Goal: Communication & Community: Answer question/provide support

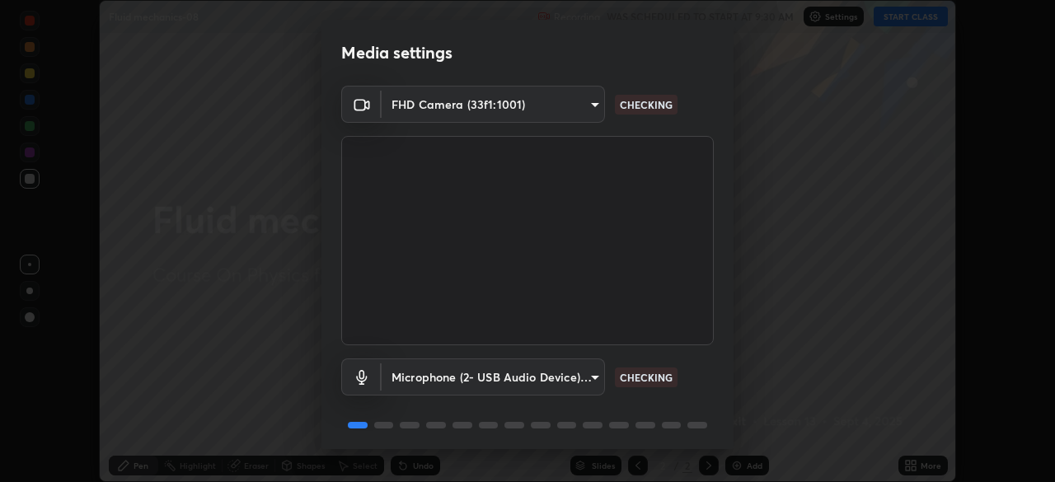
scroll to position [59, 0]
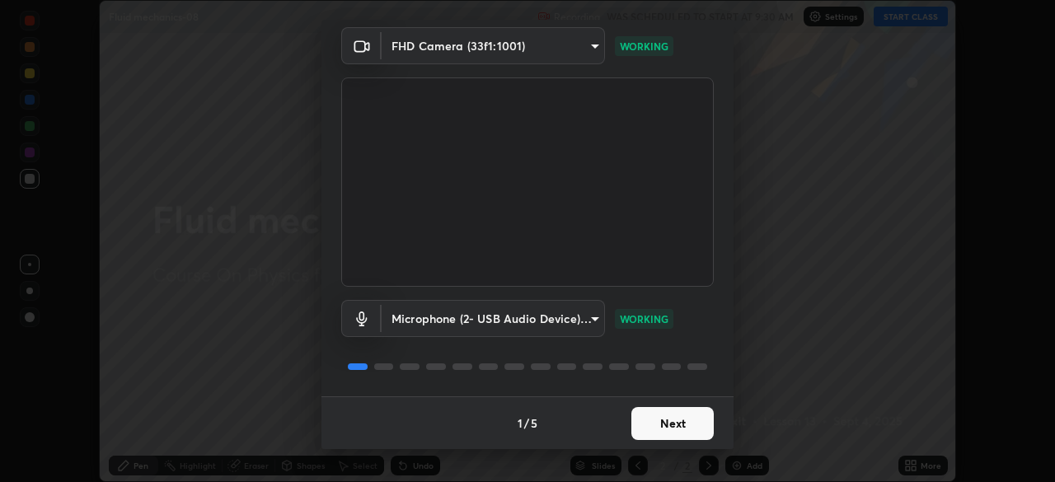
click at [698, 425] on button "Next" at bounding box center [673, 423] width 82 height 33
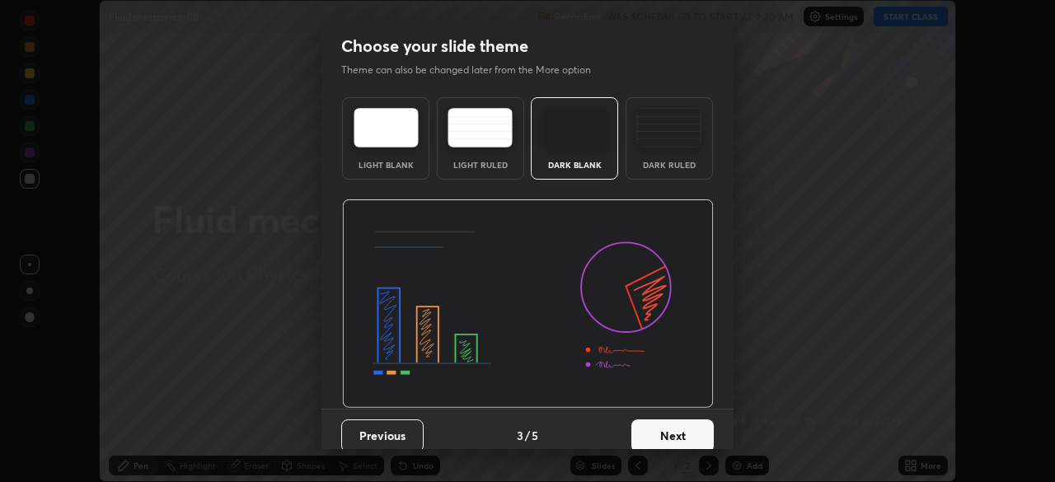
click at [704, 428] on button "Next" at bounding box center [673, 436] width 82 height 33
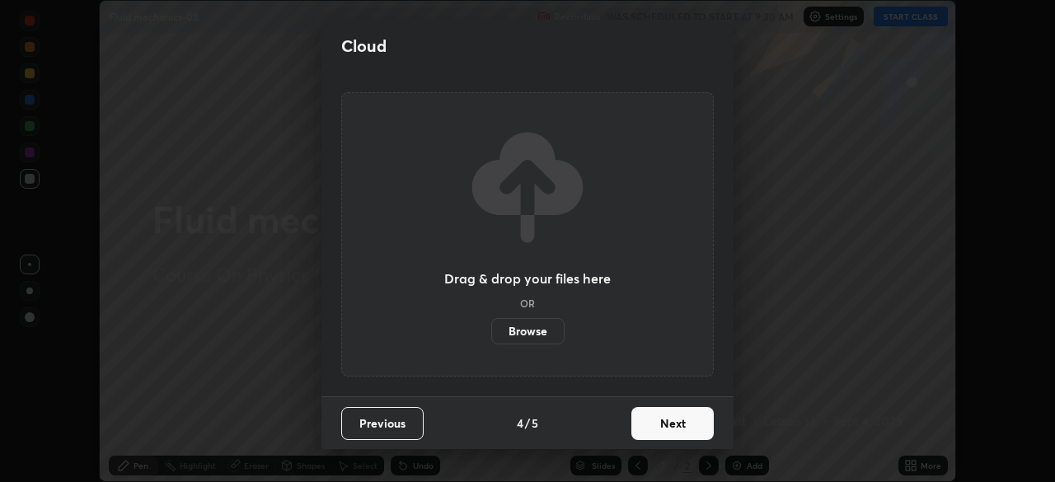
click at [708, 425] on button "Next" at bounding box center [673, 423] width 82 height 33
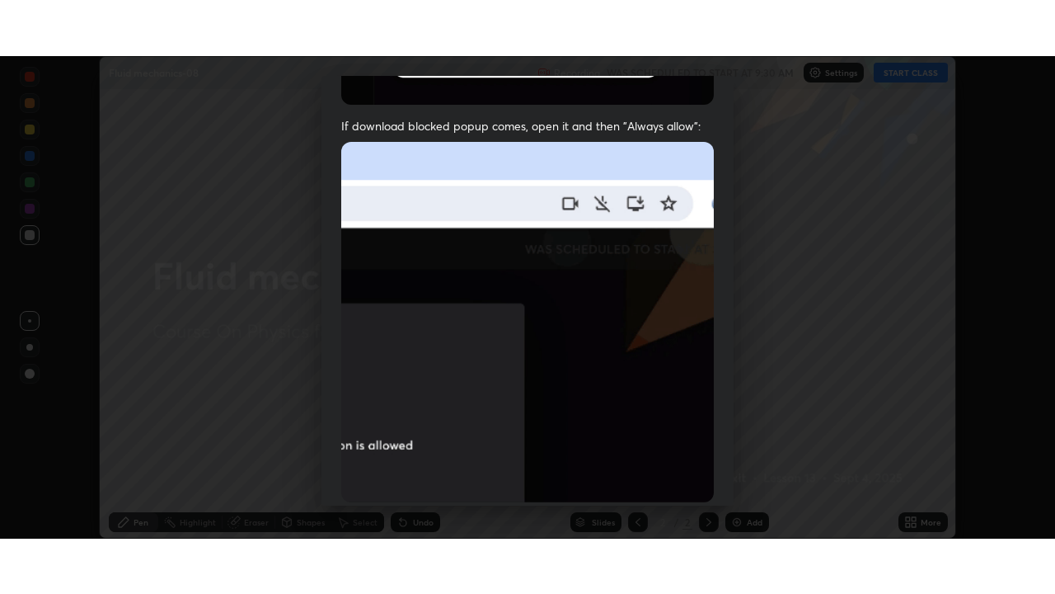
scroll to position [395, 0]
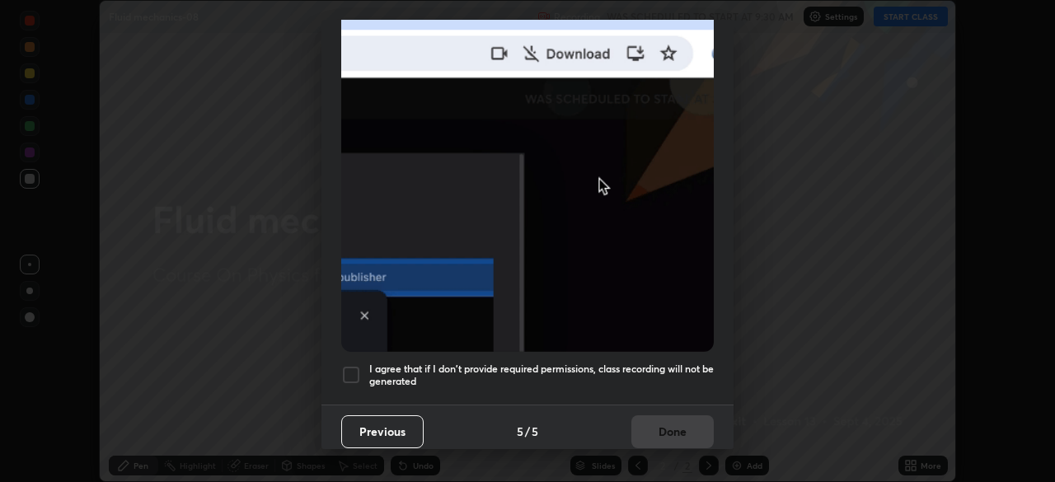
click at [680, 363] on h5 "I agree that if I don't provide required permissions, class recording will not …" at bounding box center [541, 376] width 345 height 26
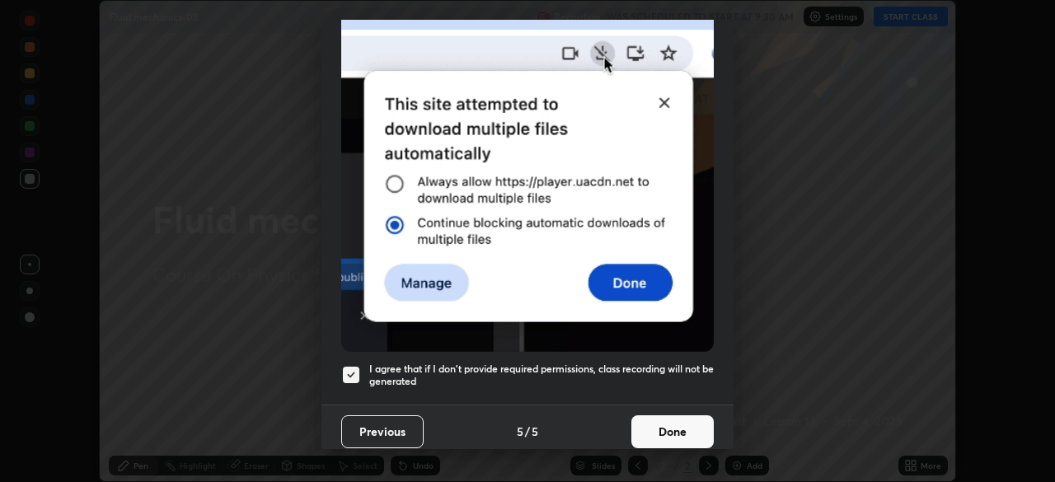
click at [685, 426] on button "Done" at bounding box center [673, 432] width 82 height 33
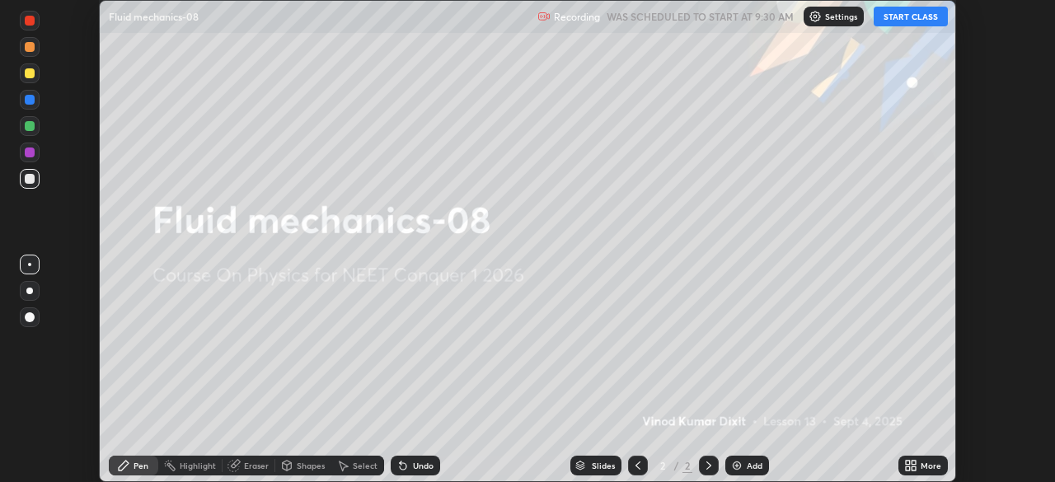
click at [925, 16] on button "START CLASS" at bounding box center [911, 17] width 74 height 20
click at [908, 463] on icon at bounding box center [908, 463] width 4 height 4
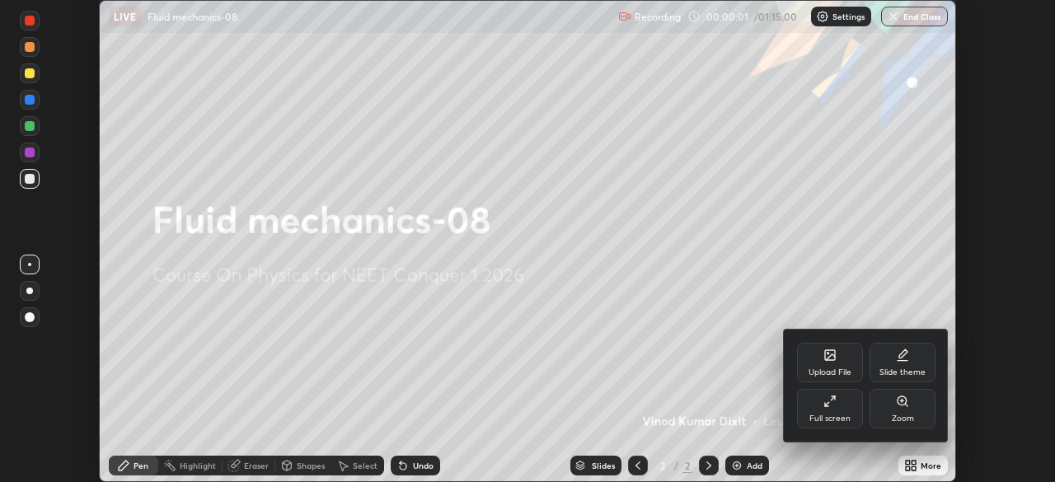
click at [850, 410] on div "Full screen" at bounding box center [830, 409] width 66 height 40
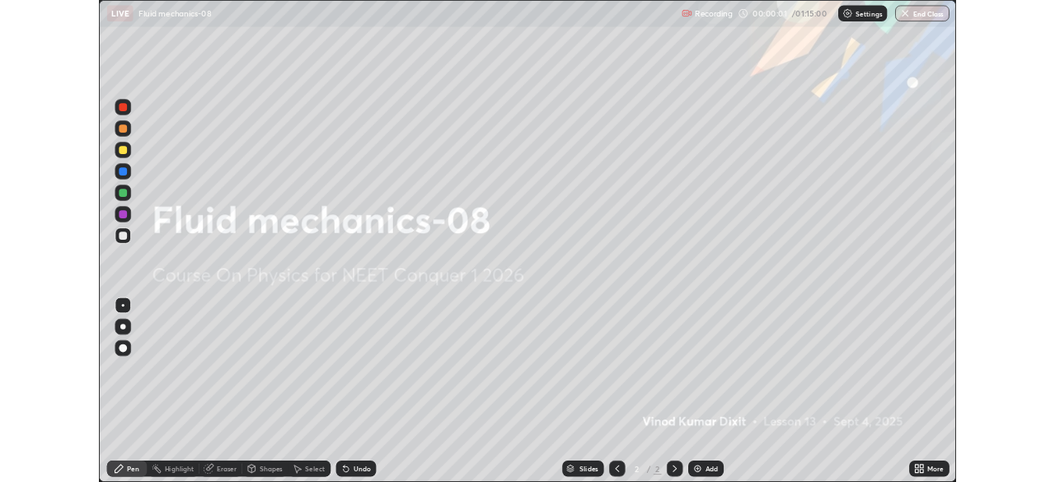
scroll to position [594, 1055]
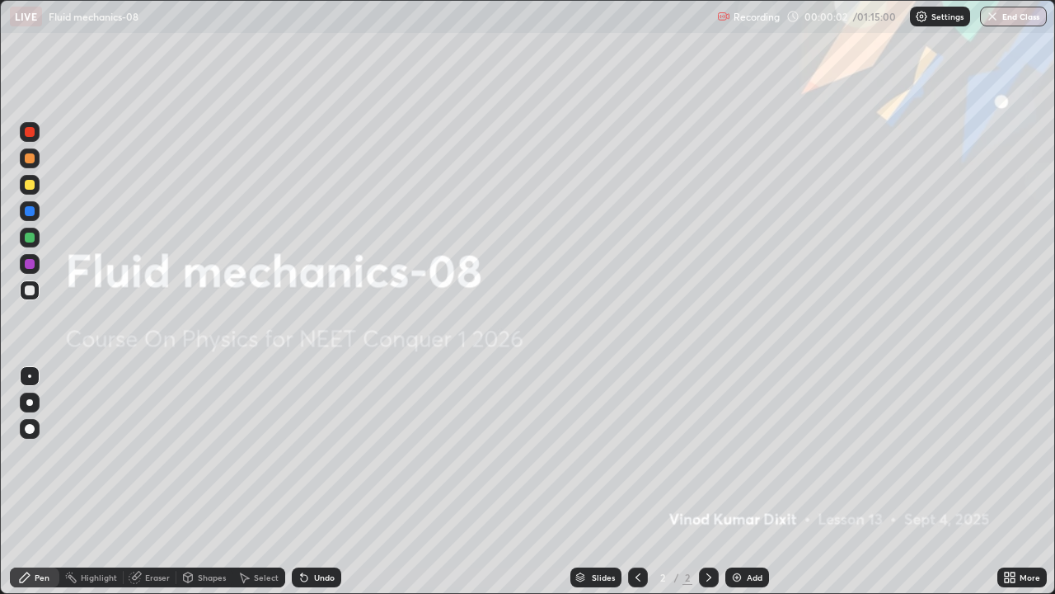
click at [754, 482] on div "Add" at bounding box center [755, 577] width 16 height 8
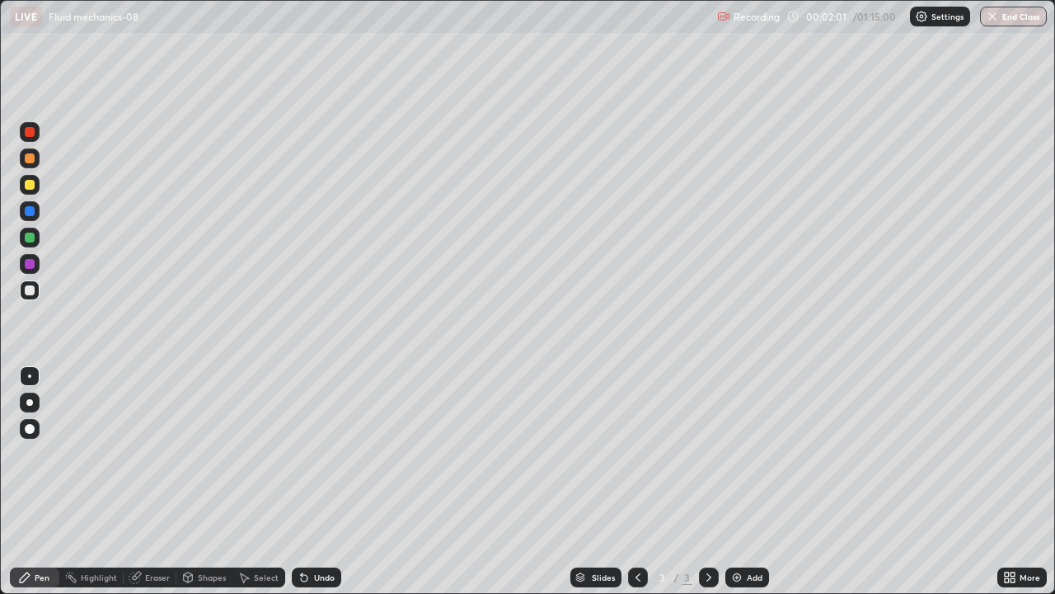
click at [37, 182] on div at bounding box center [30, 185] width 20 height 20
click at [208, 482] on div "Shapes" at bounding box center [212, 577] width 28 height 8
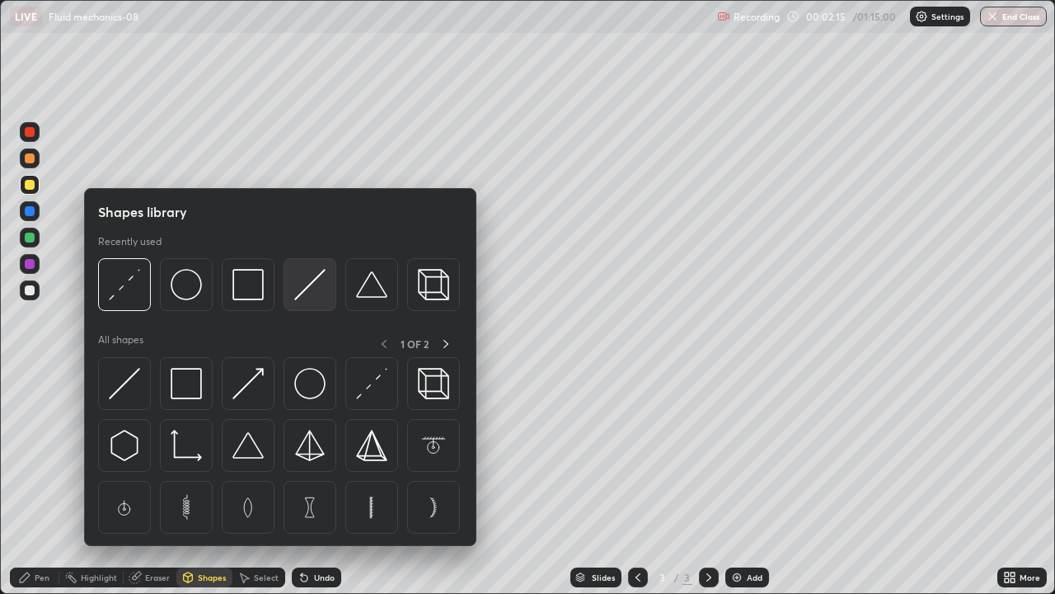
click at [310, 294] on img at bounding box center [309, 284] width 31 height 31
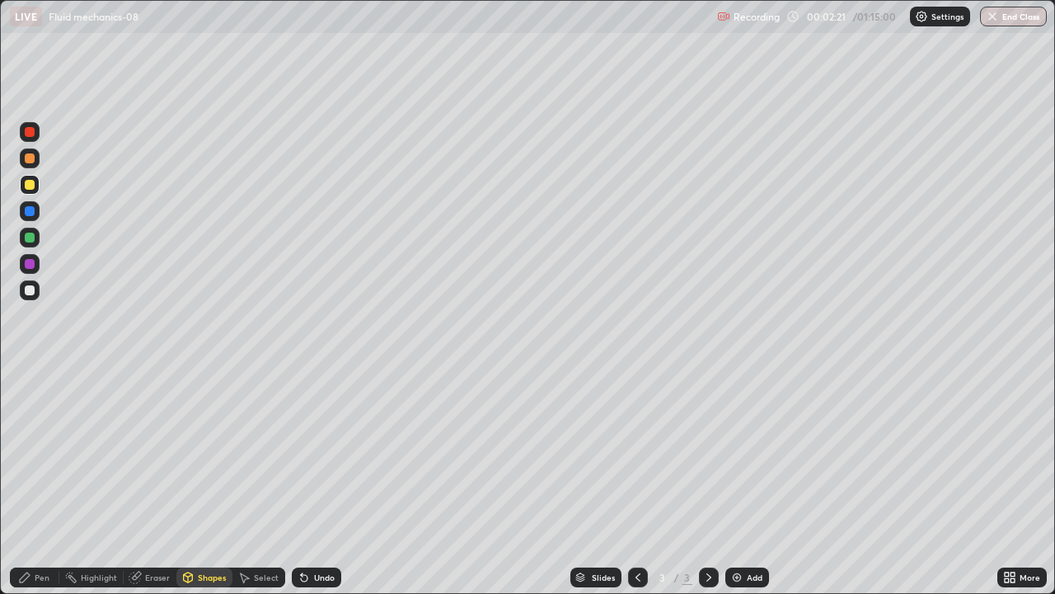
click at [145, 482] on div "Eraser" at bounding box center [157, 577] width 25 height 8
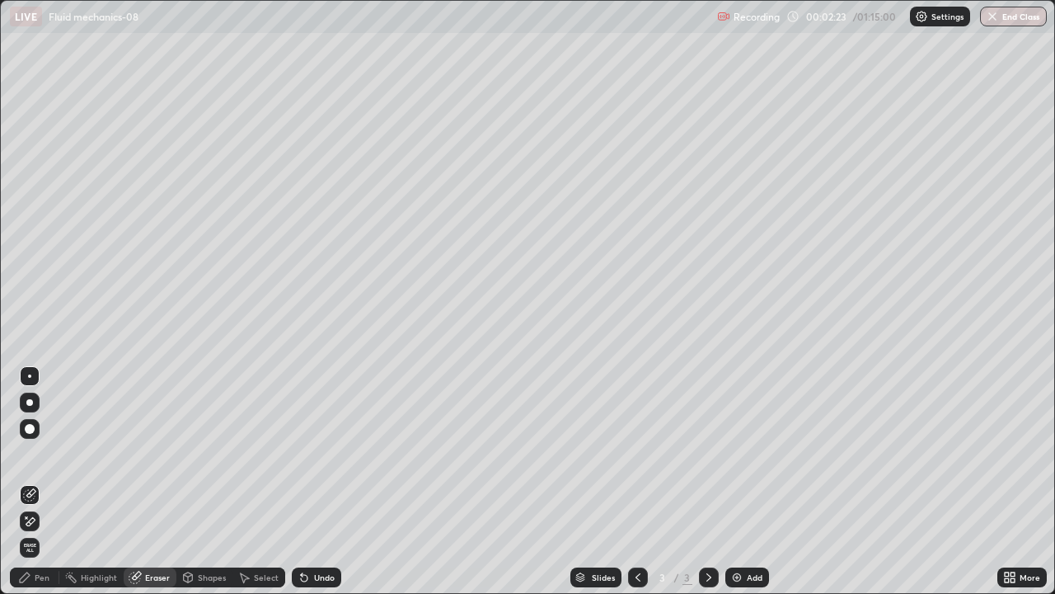
click at [220, 482] on div "Shapes" at bounding box center [212, 577] width 28 height 8
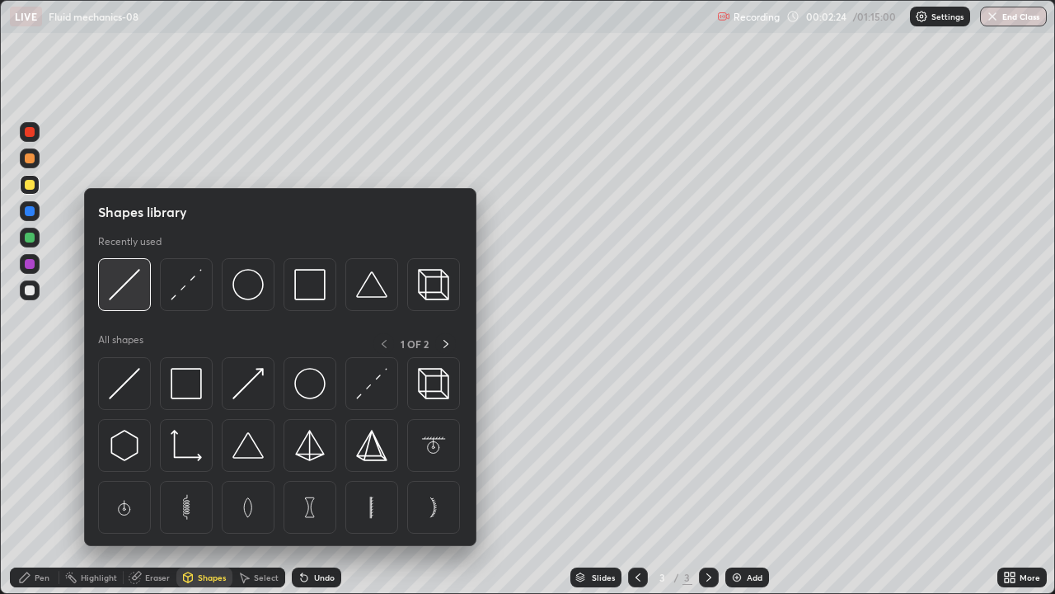
click at [136, 291] on img at bounding box center [124, 284] width 31 height 31
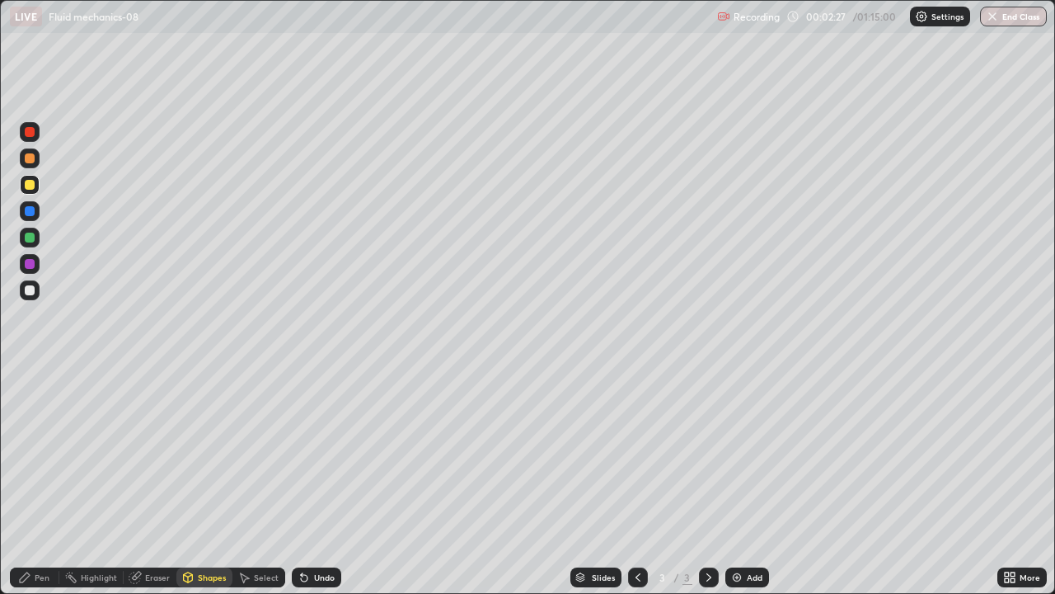
click at [47, 482] on div "Pen" at bounding box center [42, 577] width 15 height 8
click at [34, 289] on div at bounding box center [30, 290] width 10 height 10
click at [37, 186] on div at bounding box center [30, 185] width 20 height 20
click at [37, 242] on div at bounding box center [30, 238] width 20 height 20
click at [158, 482] on div "Eraser" at bounding box center [157, 577] width 25 height 8
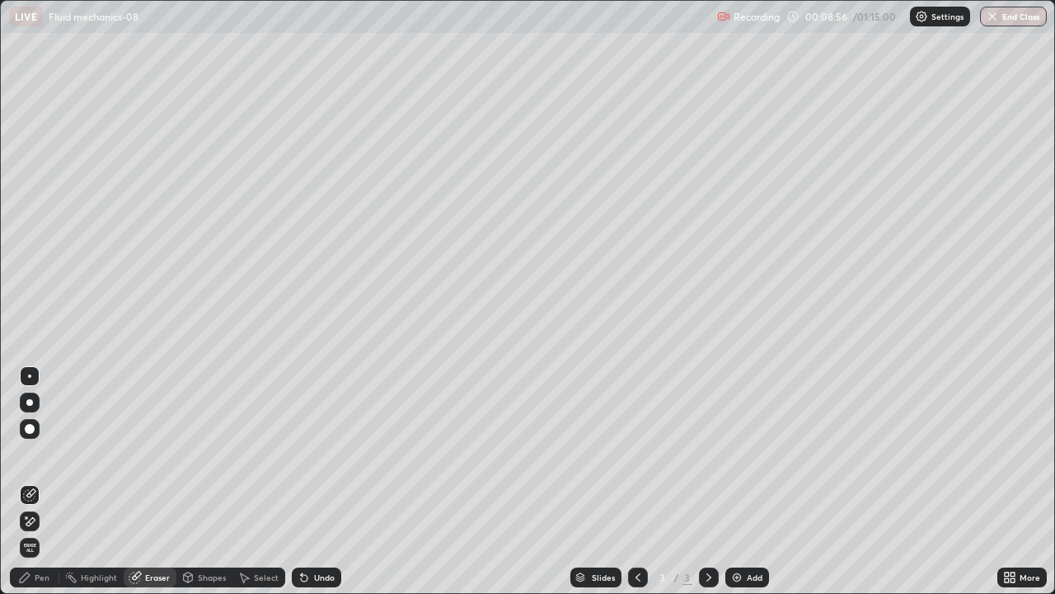
click at [37, 482] on div "Pen" at bounding box center [34, 577] width 49 height 20
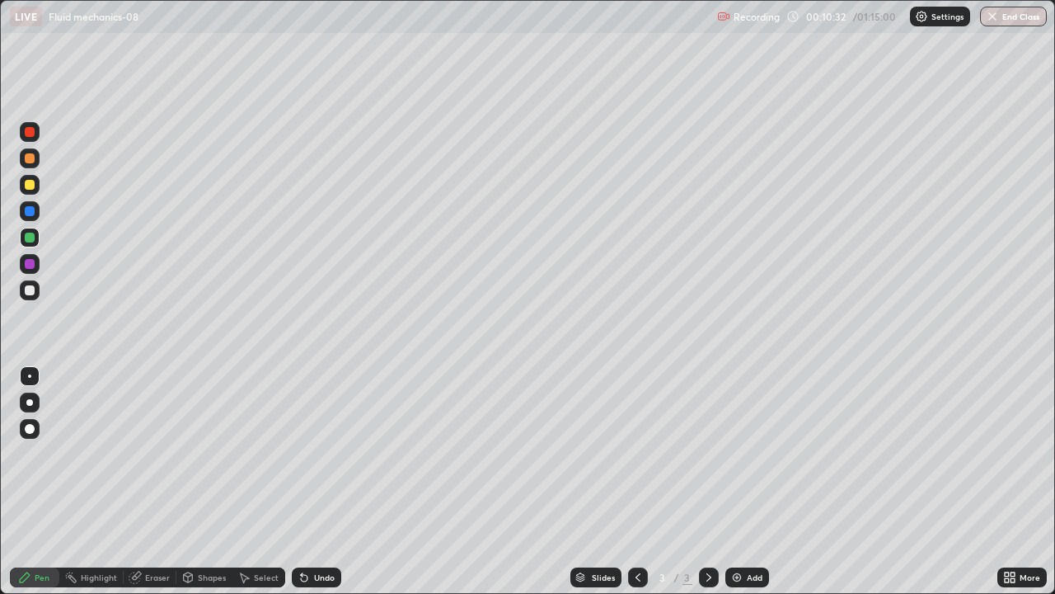
click at [750, 482] on div "Add" at bounding box center [755, 577] width 16 height 8
click at [637, 482] on icon at bounding box center [638, 577] width 13 height 13
click at [709, 482] on icon at bounding box center [709, 577] width 13 height 13
click at [203, 482] on div "Shapes" at bounding box center [212, 577] width 28 height 8
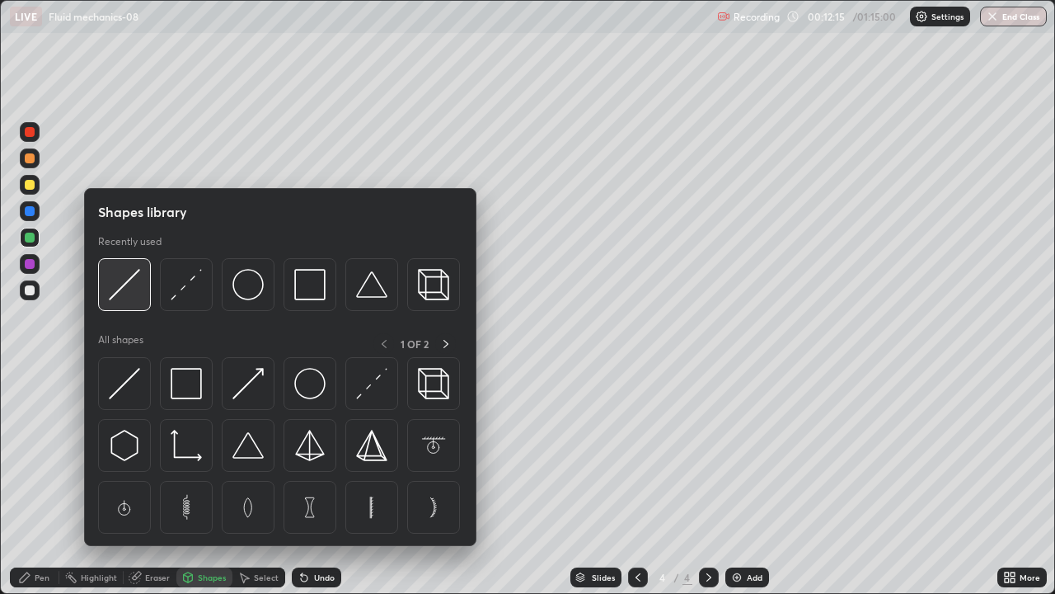
click at [134, 298] on img at bounding box center [124, 284] width 31 height 31
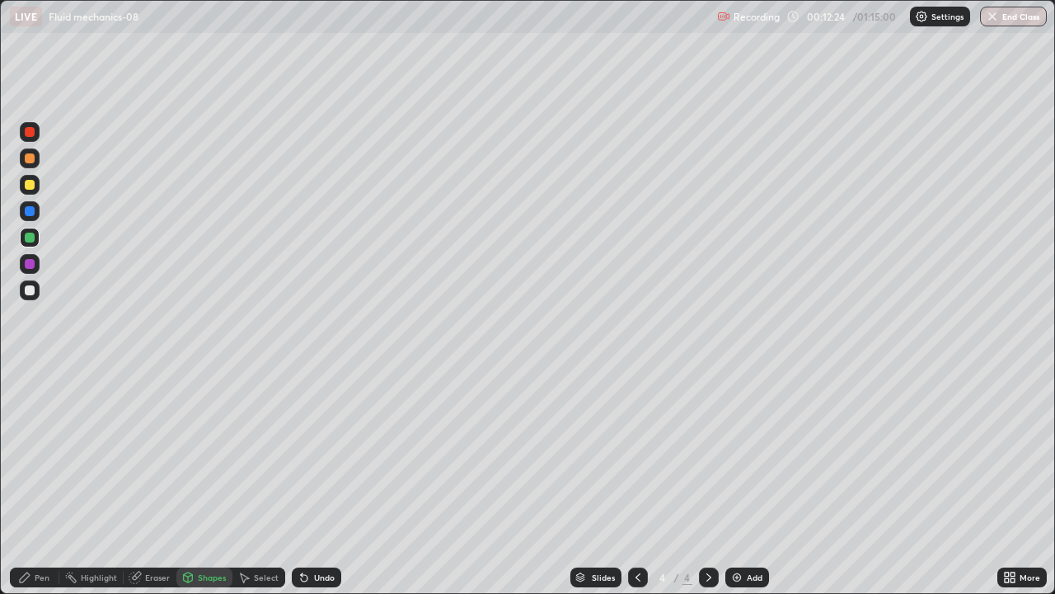
click at [160, 482] on div "Eraser" at bounding box center [157, 577] width 25 height 8
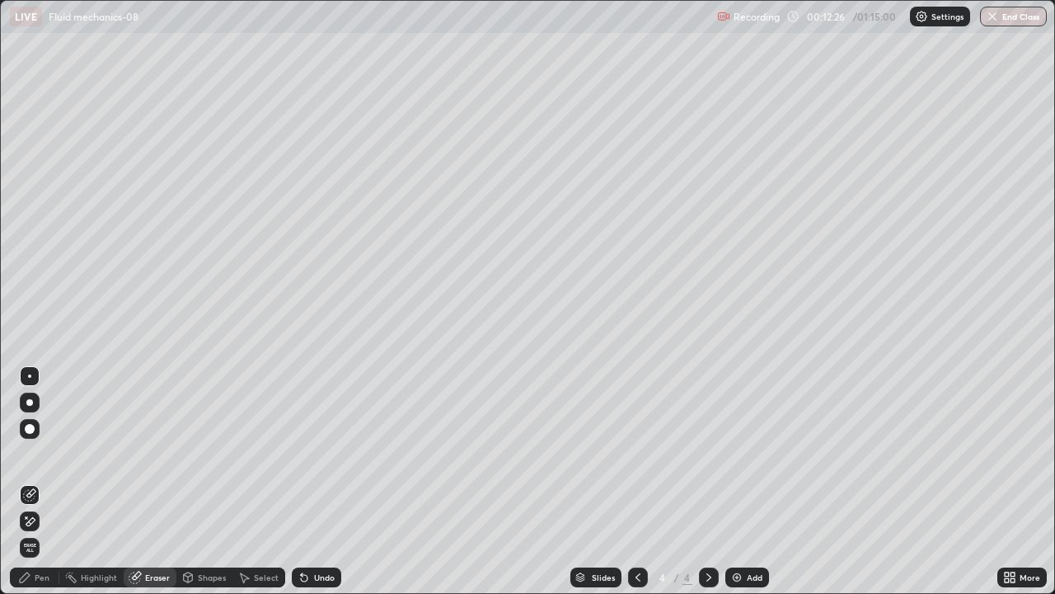
click at [208, 482] on div "Shapes" at bounding box center [212, 577] width 28 height 8
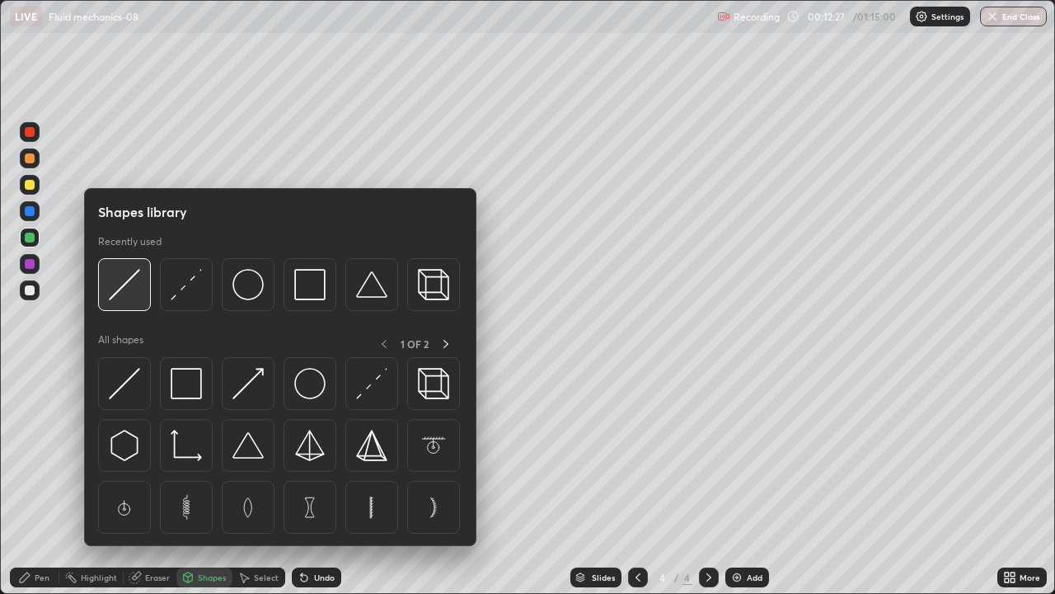
click at [131, 293] on img at bounding box center [124, 284] width 31 height 31
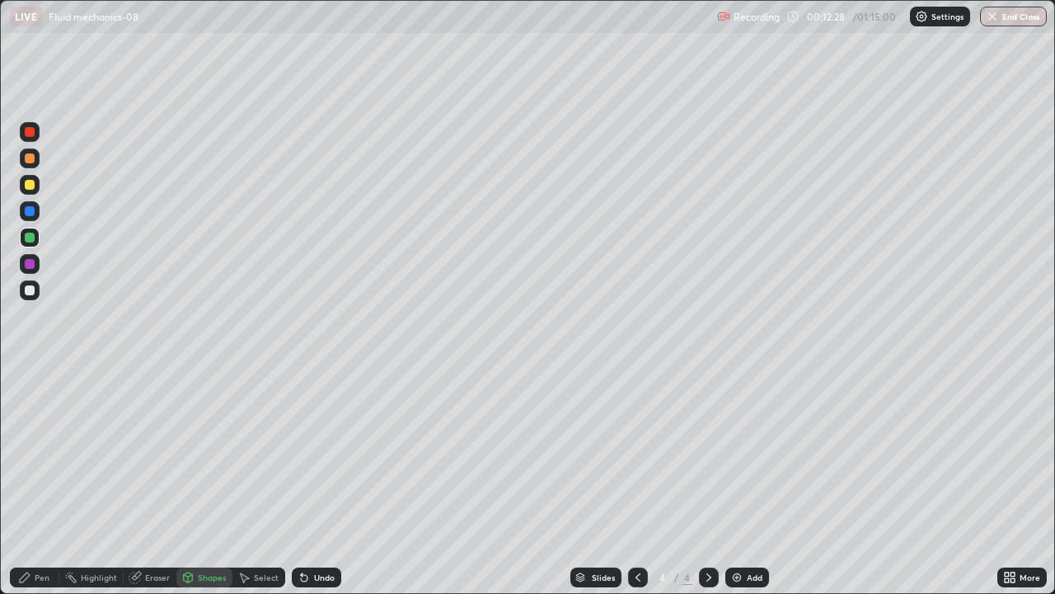
click at [35, 212] on div at bounding box center [30, 211] width 20 height 20
click at [43, 482] on div "Pen" at bounding box center [34, 577] width 49 height 20
click at [216, 482] on div "Shapes" at bounding box center [212, 577] width 28 height 8
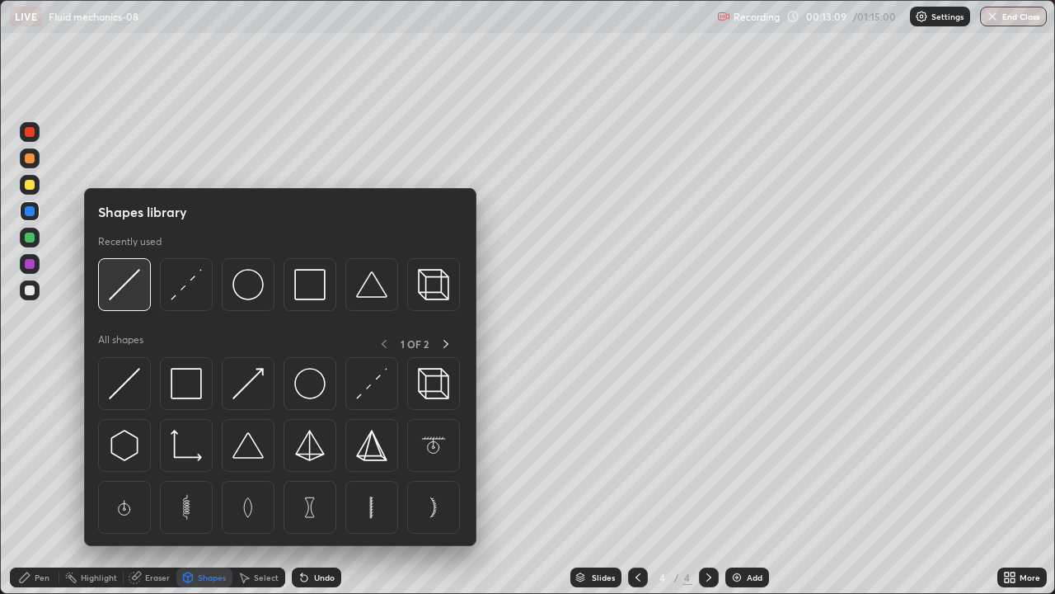
click at [130, 297] on img at bounding box center [124, 284] width 31 height 31
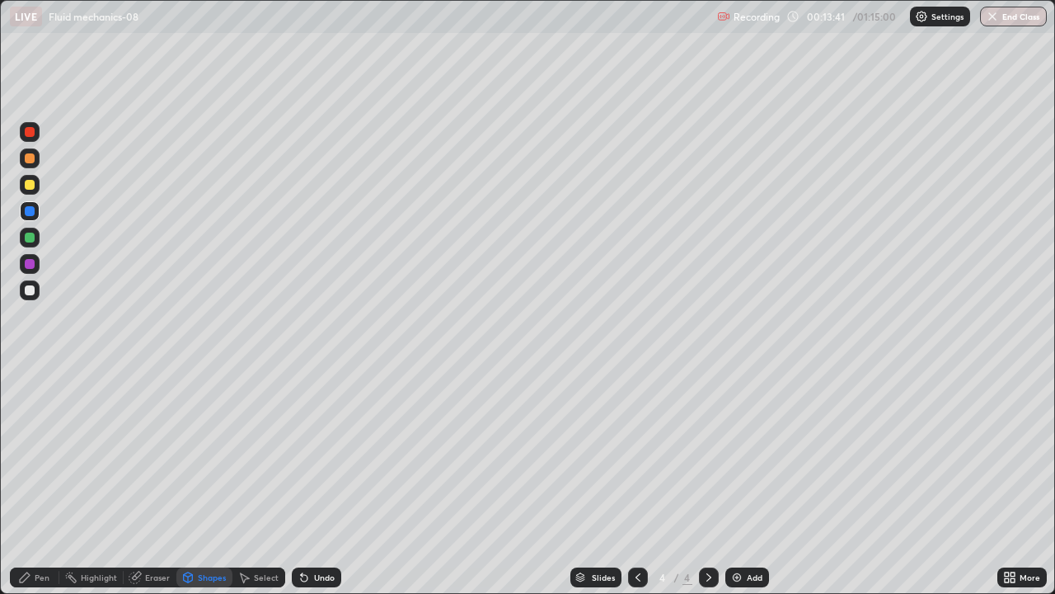
click at [41, 482] on div "Pen" at bounding box center [34, 577] width 49 height 20
click at [154, 482] on div "Eraser" at bounding box center [157, 577] width 25 height 8
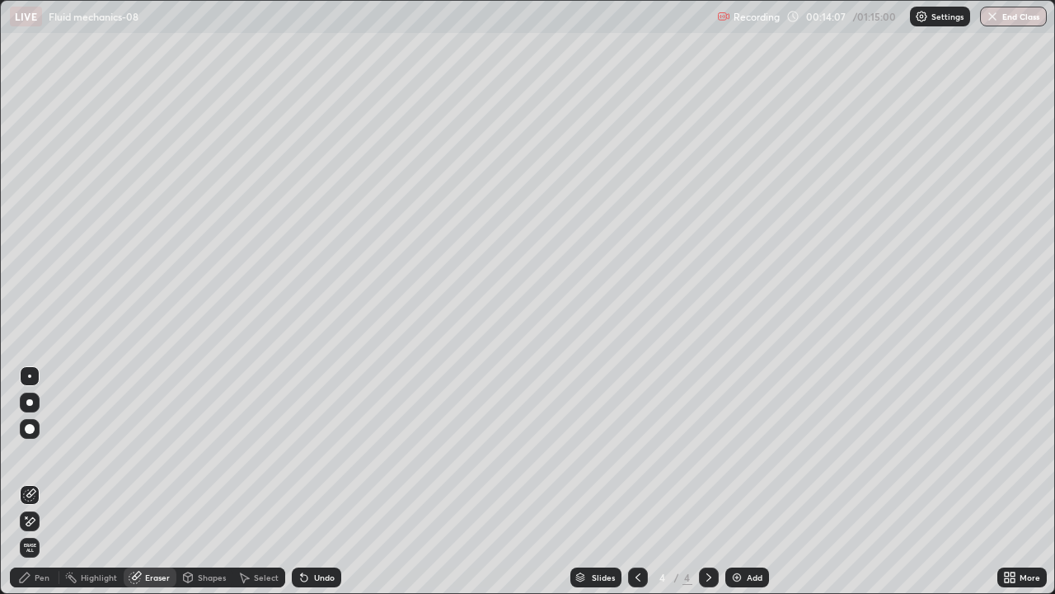
click at [38, 482] on div "Pen" at bounding box center [42, 577] width 15 height 8
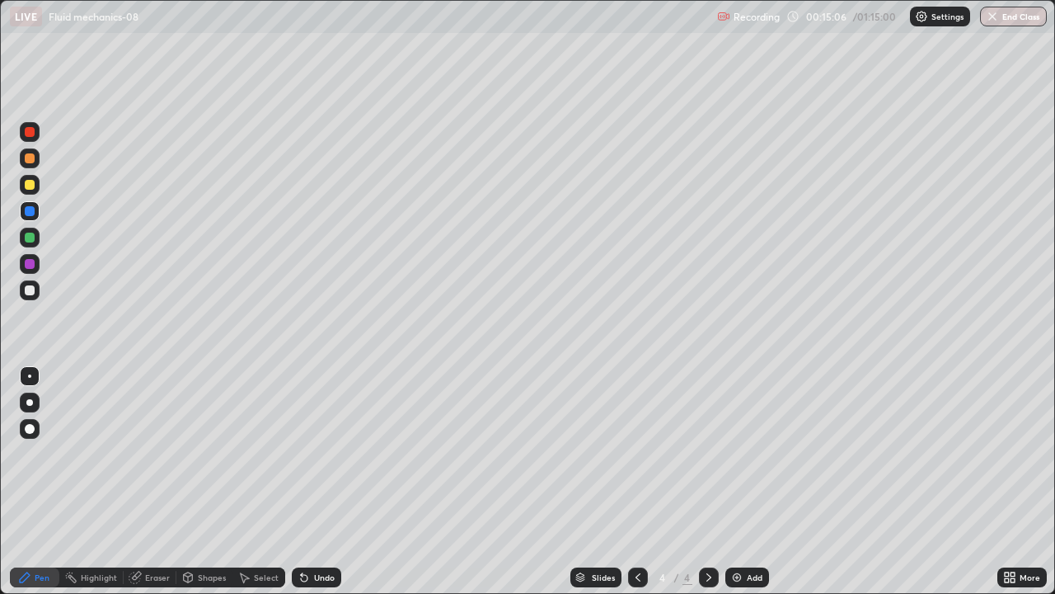
click at [214, 482] on div "Shapes" at bounding box center [212, 577] width 28 height 8
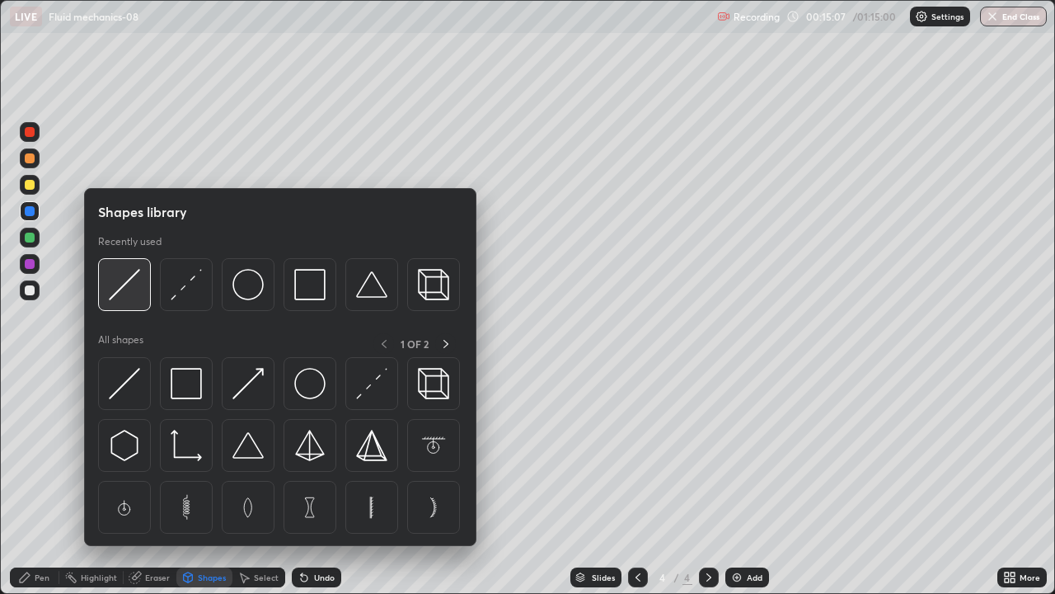
click at [127, 299] on img at bounding box center [124, 284] width 31 height 31
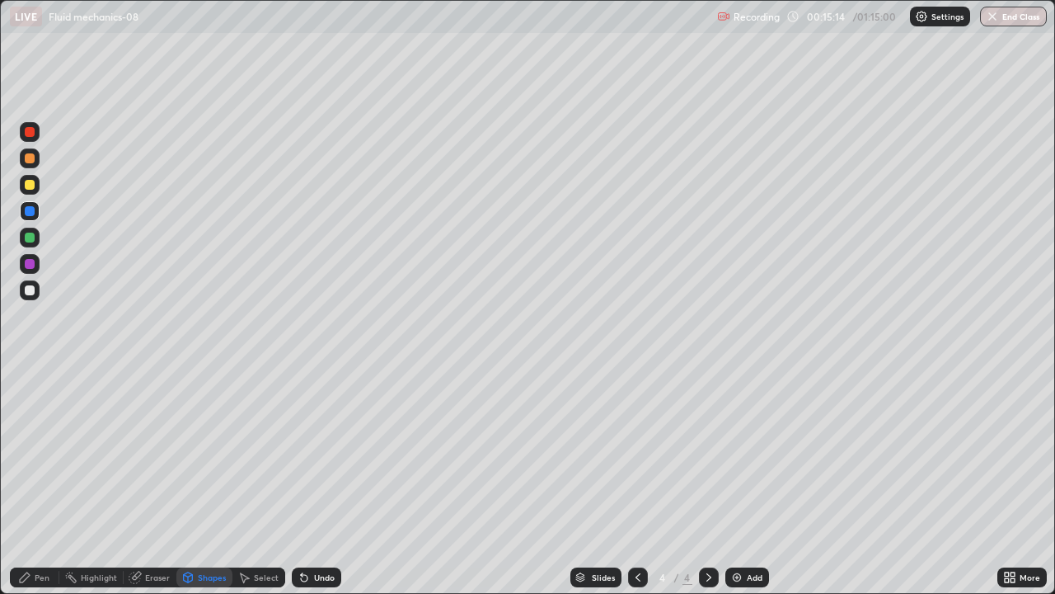
click at [49, 482] on div "Pen" at bounding box center [42, 577] width 15 height 8
click at [216, 482] on div "Shapes" at bounding box center [212, 577] width 28 height 8
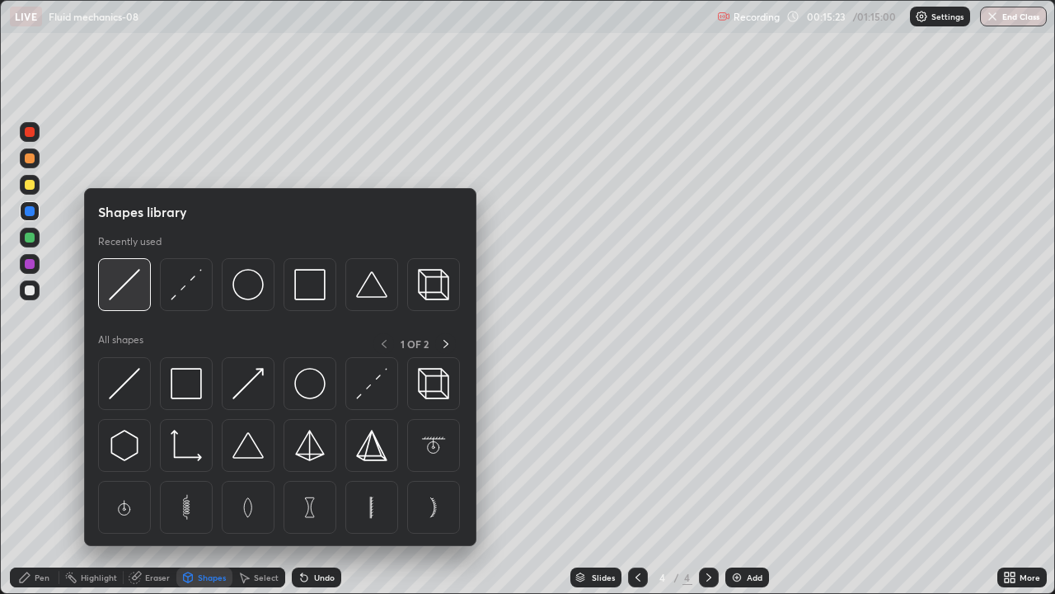
click at [131, 294] on img at bounding box center [124, 284] width 31 height 31
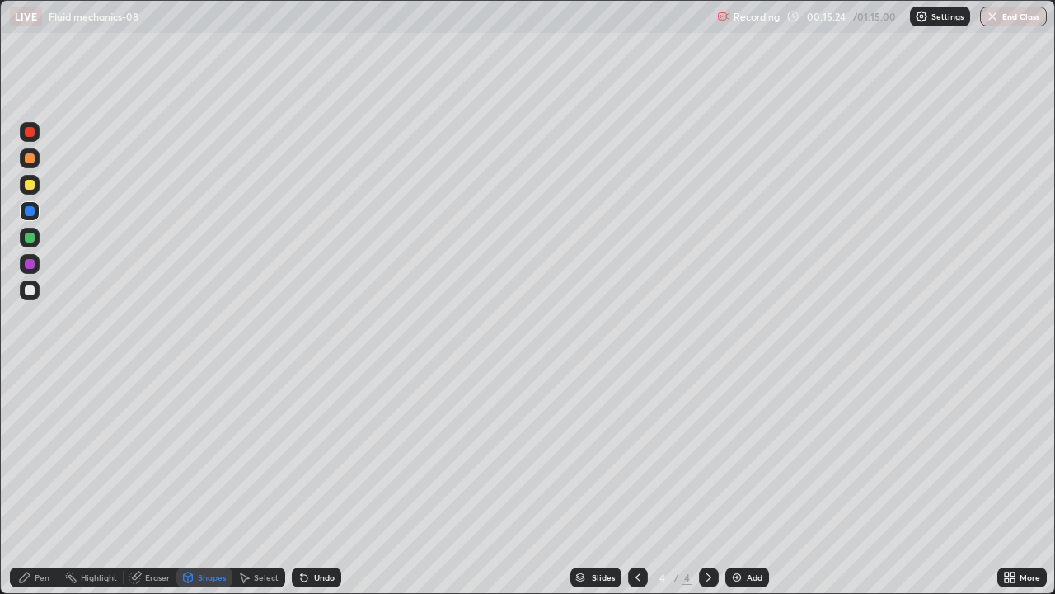
click at [31, 185] on div at bounding box center [30, 185] width 10 height 10
click at [45, 482] on div "Pen" at bounding box center [42, 577] width 15 height 8
click at [740, 482] on img at bounding box center [737, 577] width 13 height 13
click at [213, 482] on div "Shapes" at bounding box center [212, 577] width 28 height 8
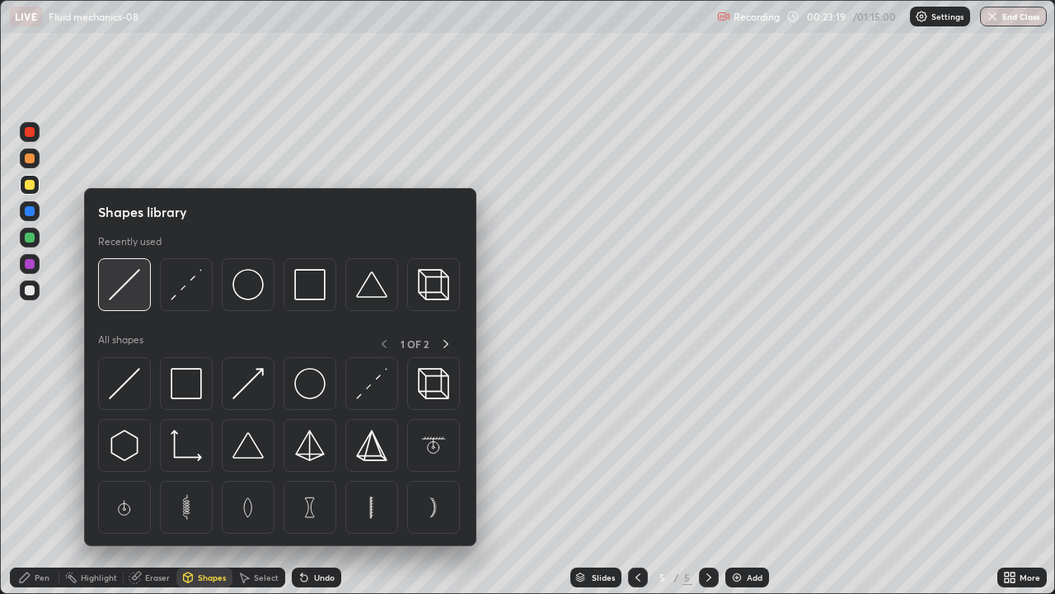
click at [137, 294] on img at bounding box center [124, 284] width 31 height 31
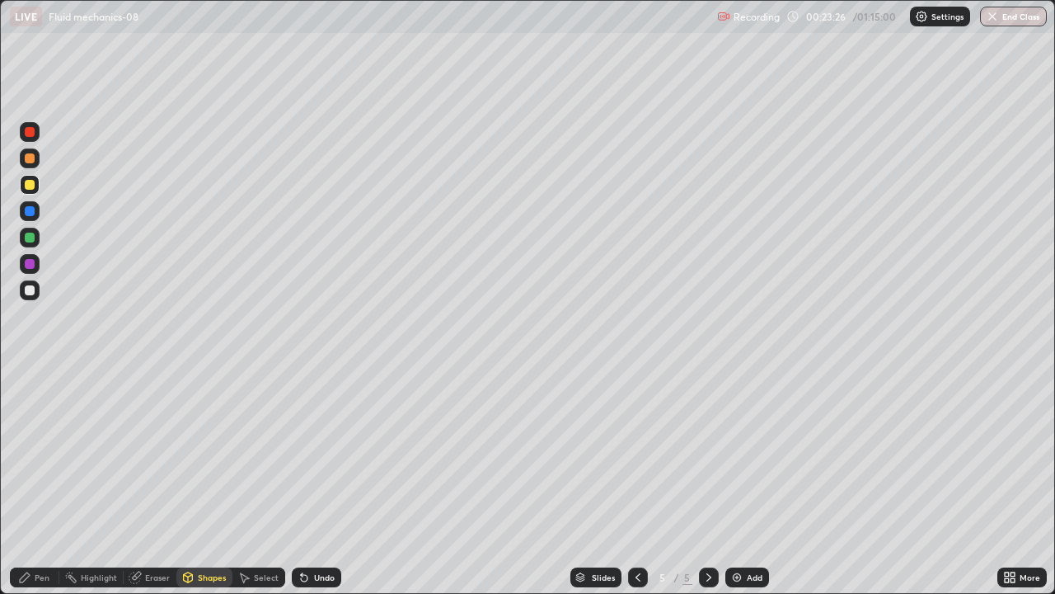
click at [46, 482] on div "Pen" at bounding box center [42, 577] width 15 height 8
click at [34, 209] on div at bounding box center [30, 211] width 10 height 10
click at [31, 185] on div at bounding box center [30, 185] width 10 height 10
click at [637, 482] on icon at bounding box center [638, 577] width 13 height 13
click at [716, 482] on div at bounding box center [709, 577] width 20 height 20
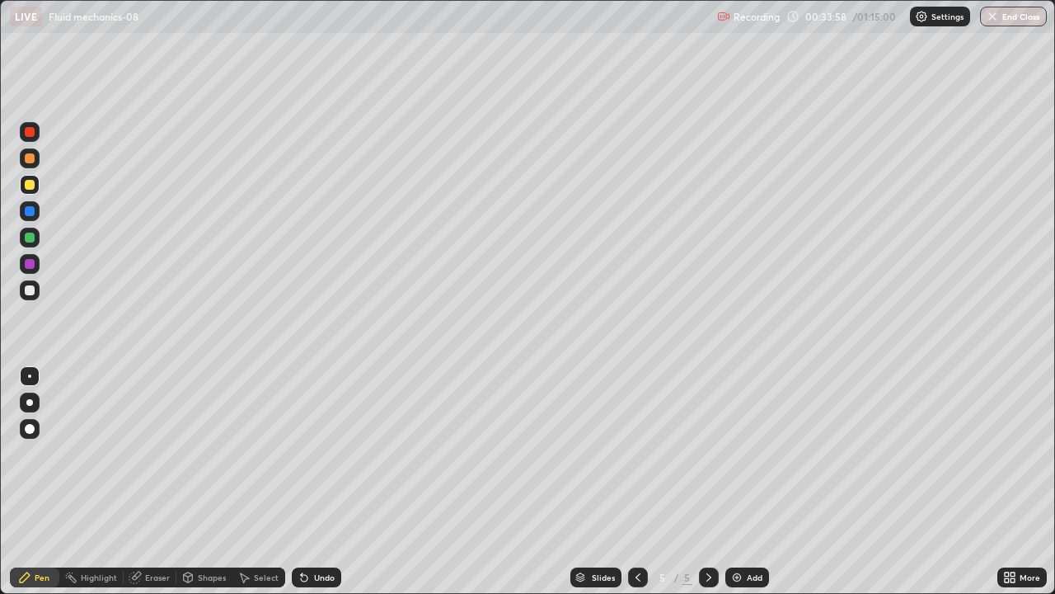
click at [755, 482] on div "Add" at bounding box center [755, 577] width 16 height 8
click at [209, 482] on div "Shapes" at bounding box center [212, 577] width 28 height 8
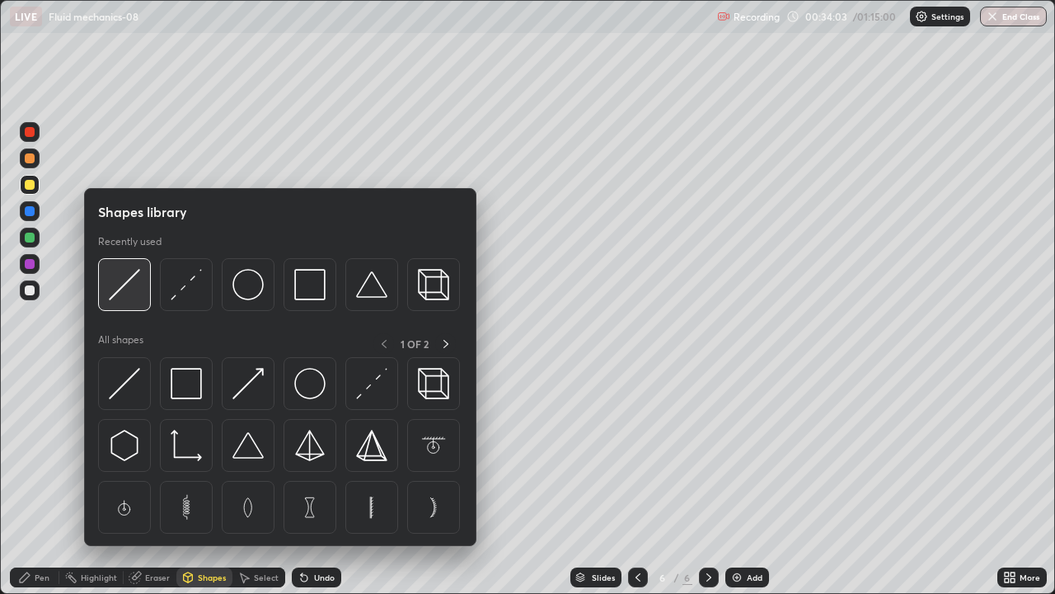
click at [137, 299] on img at bounding box center [124, 284] width 31 height 31
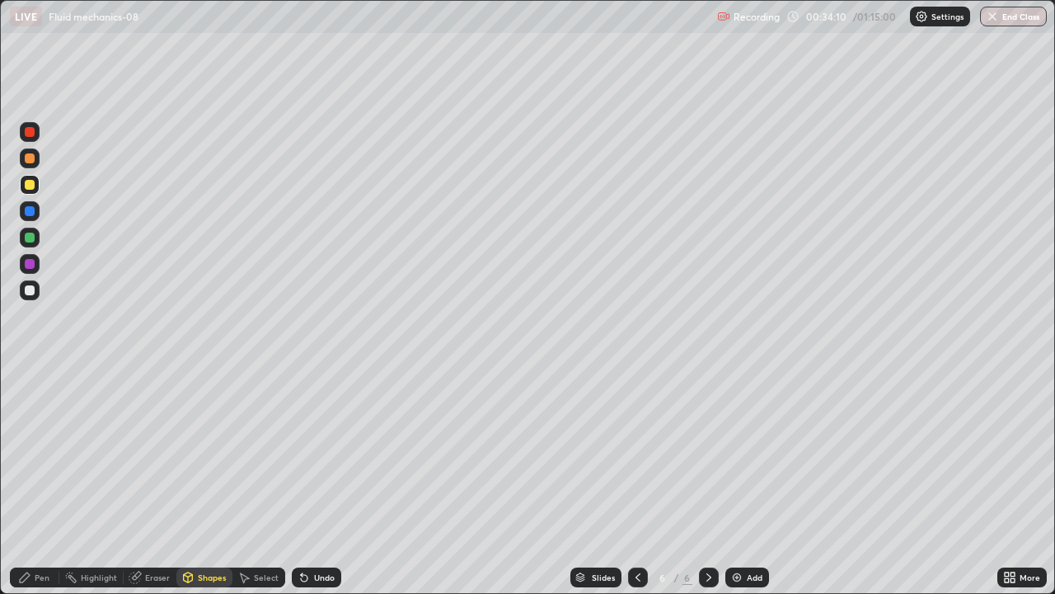
click at [43, 482] on div "Pen" at bounding box center [42, 577] width 15 height 8
click at [38, 256] on div at bounding box center [30, 264] width 20 height 20
click at [32, 213] on div at bounding box center [30, 211] width 10 height 10
click at [759, 482] on div "Add" at bounding box center [755, 577] width 16 height 8
click at [198, 482] on div "Shapes" at bounding box center [212, 577] width 28 height 8
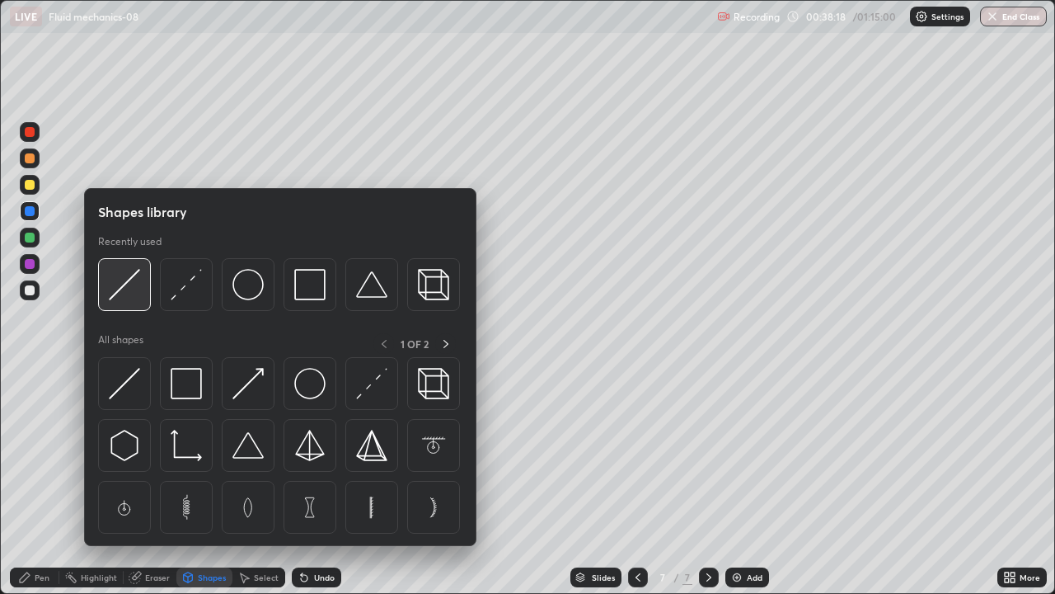
click at [134, 287] on img at bounding box center [124, 284] width 31 height 31
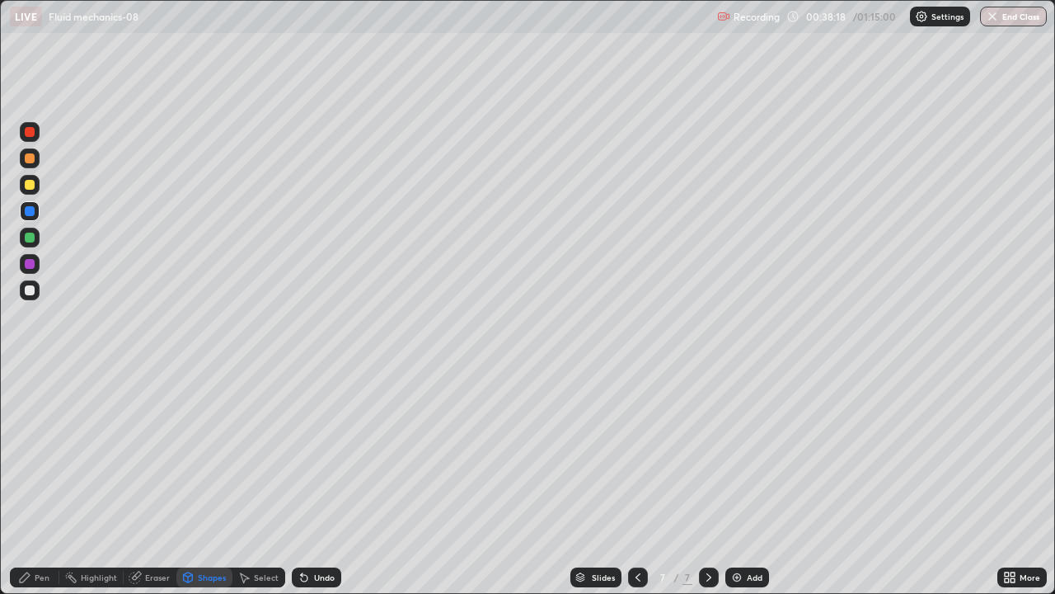
click at [33, 186] on div at bounding box center [30, 185] width 10 height 10
click at [34, 482] on div "Pen" at bounding box center [34, 577] width 49 height 20
click at [219, 482] on div "Shapes" at bounding box center [212, 577] width 28 height 8
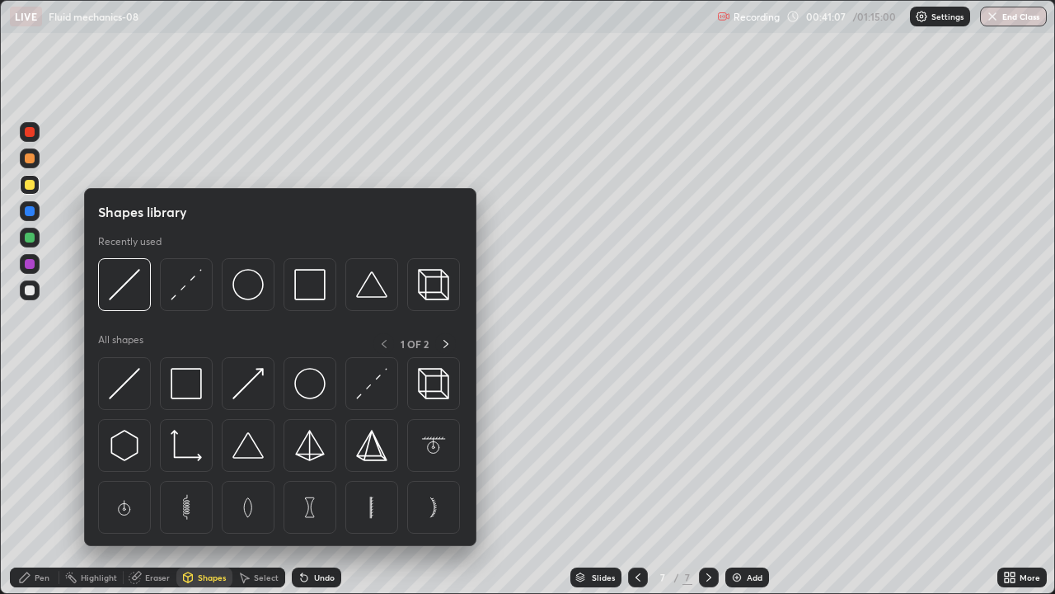
click at [251, 298] on img at bounding box center [248, 284] width 31 height 31
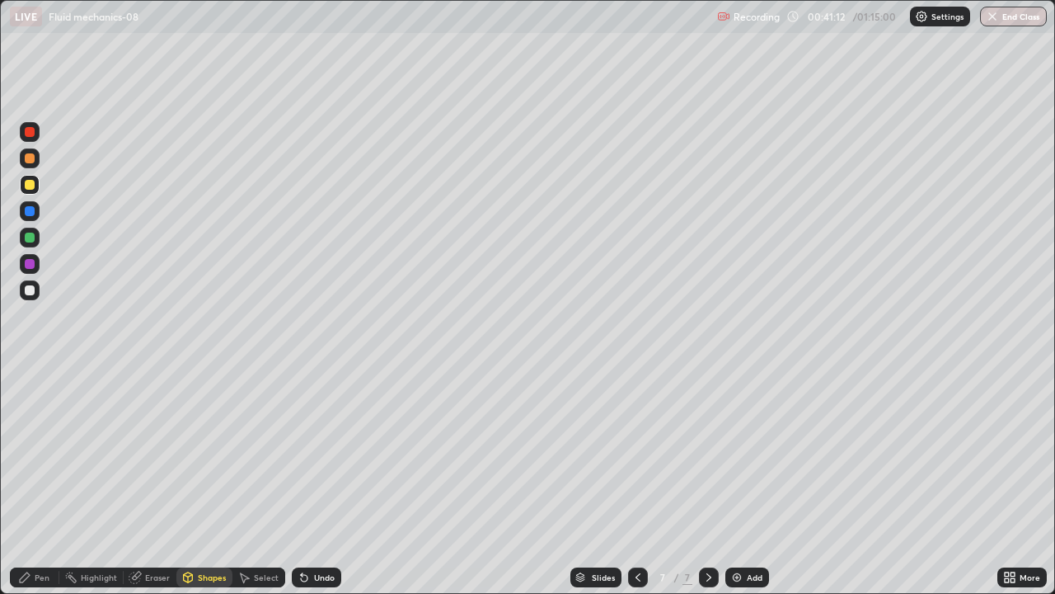
click at [44, 482] on div "Pen" at bounding box center [42, 577] width 15 height 8
click at [752, 482] on div "Add" at bounding box center [755, 577] width 16 height 8
click at [213, 482] on div "Shapes" at bounding box center [212, 577] width 28 height 8
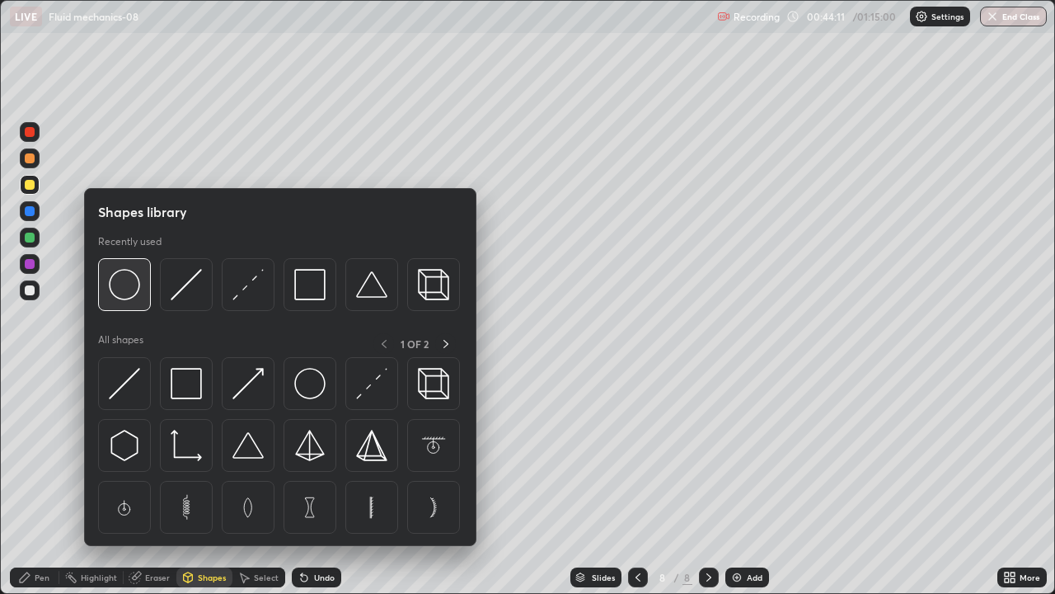
click at [138, 302] on div at bounding box center [124, 284] width 53 height 53
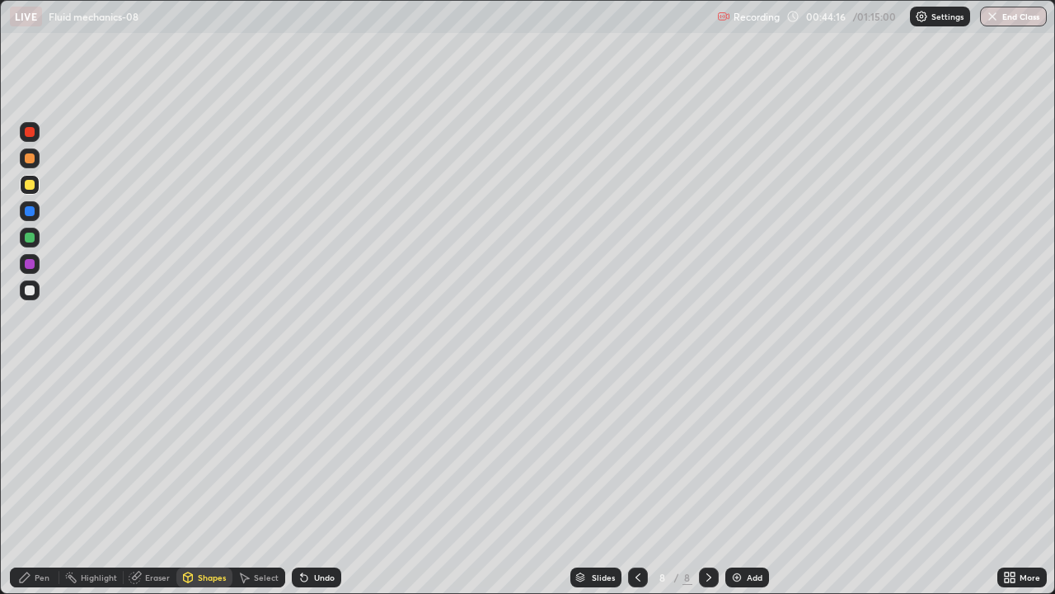
click at [45, 482] on div "Pen" at bounding box center [42, 577] width 15 height 8
click at [34, 291] on div at bounding box center [30, 290] width 10 height 10
click at [33, 194] on div at bounding box center [30, 185] width 20 height 20
click at [754, 482] on div "Add" at bounding box center [755, 577] width 16 height 8
click at [751, 482] on div "Add" at bounding box center [755, 577] width 16 height 8
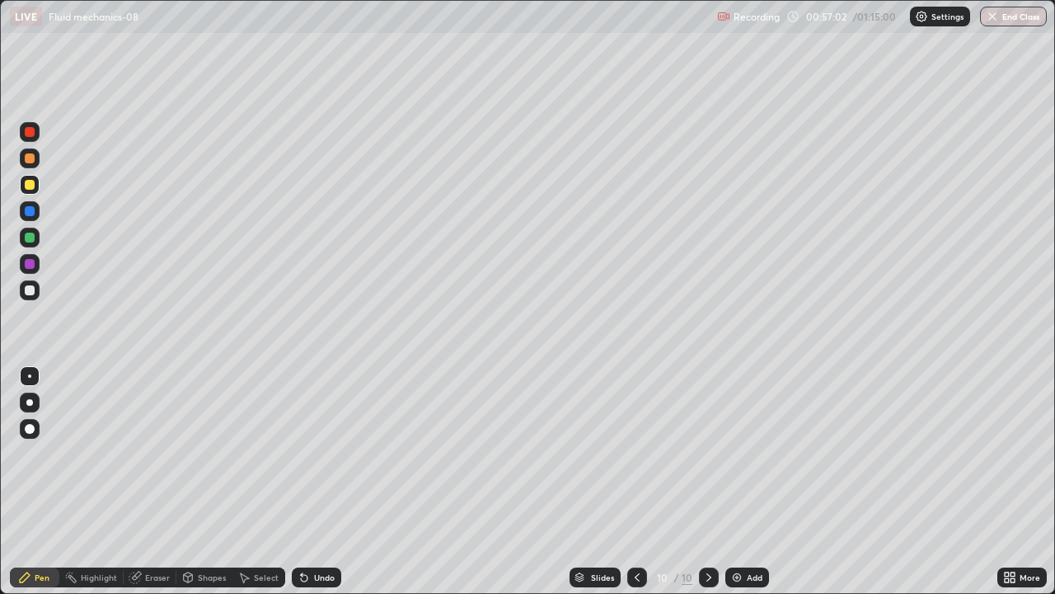
click at [209, 482] on div "Shapes" at bounding box center [212, 577] width 28 height 8
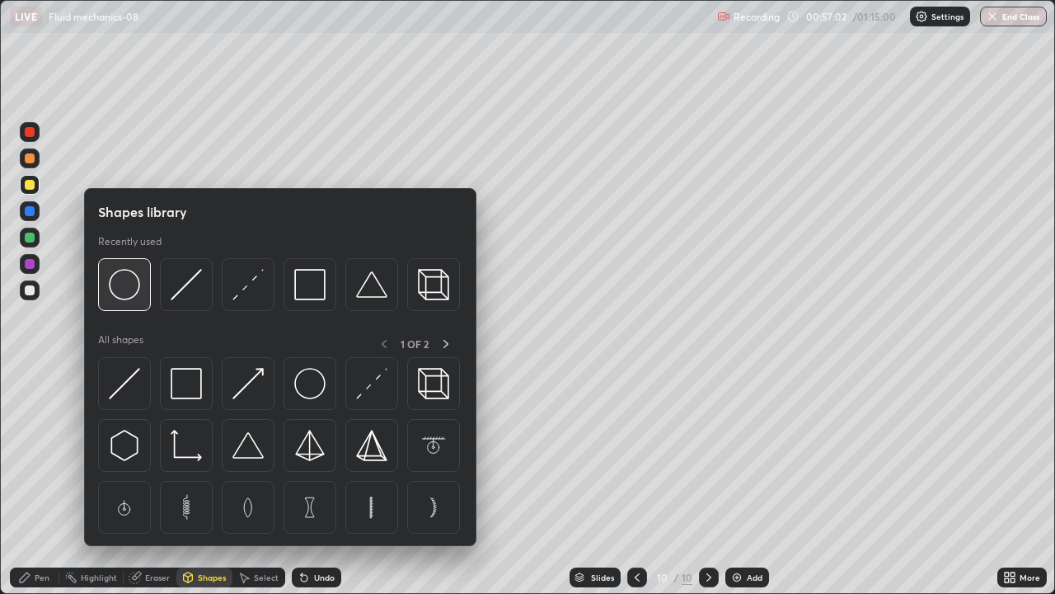
click at [134, 299] on img at bounding box center [124, 284] width 31 height 31
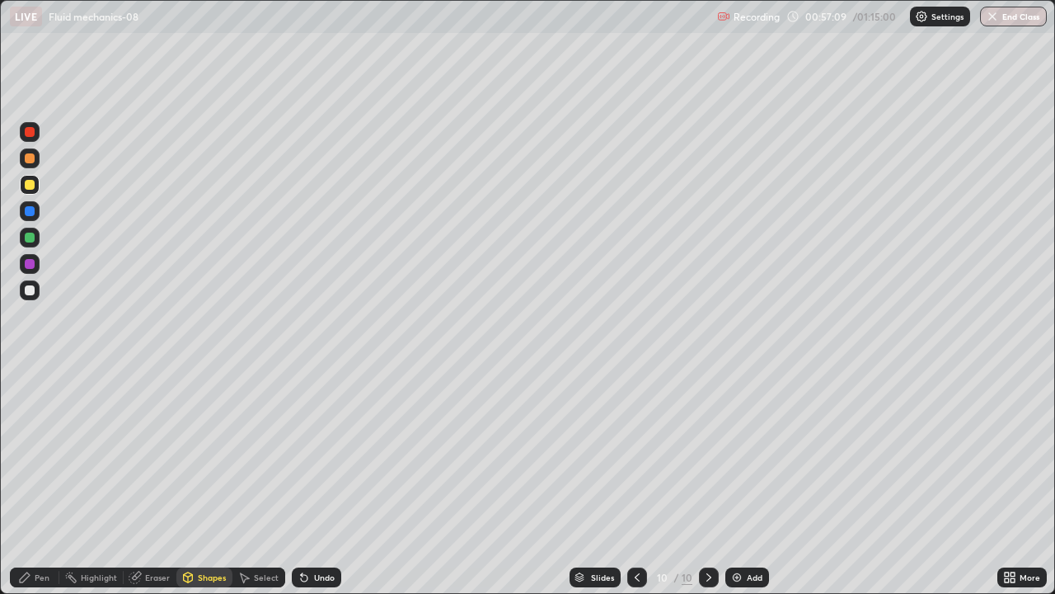
click at [47, 482] on div "Pen" at bounding box center [42, 577] width 15 height 8
click at [37, 292] on div at bounding box center [30, 290] width 20 height 20
click at [758, 482] on div "Add" at bounding box center [755, 577] width 16 height 8
click at [31, 185] on div at bounding box center [30, 185] width 10 height 10
click at [160, 482] on div "Eraser" at bounding box center [157, 577] width 25 height 8
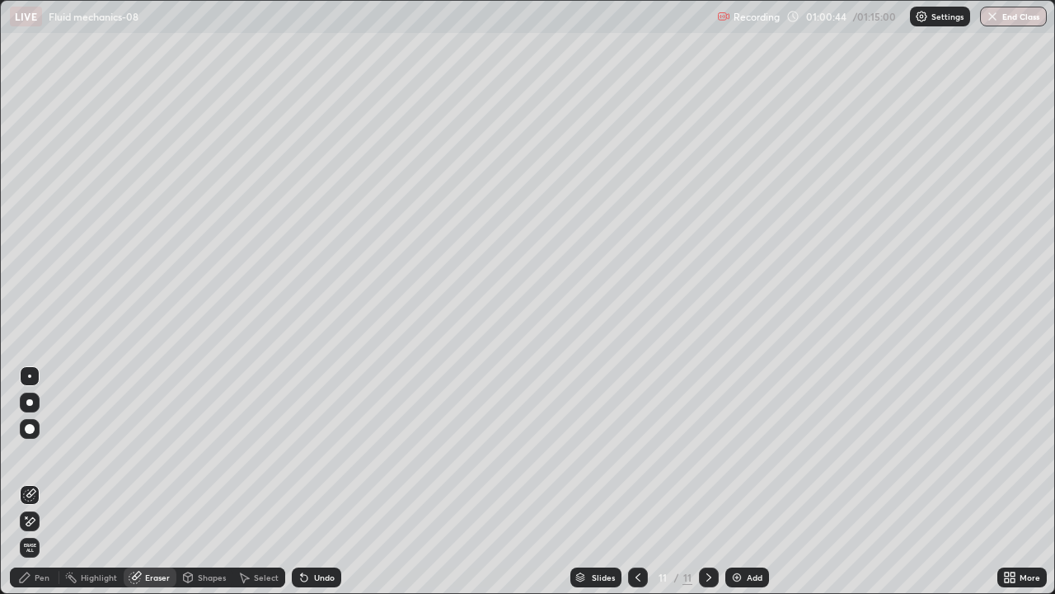
click at [46, 482] on div "Pen" at bounding box center [42, 577] width 15 height 8
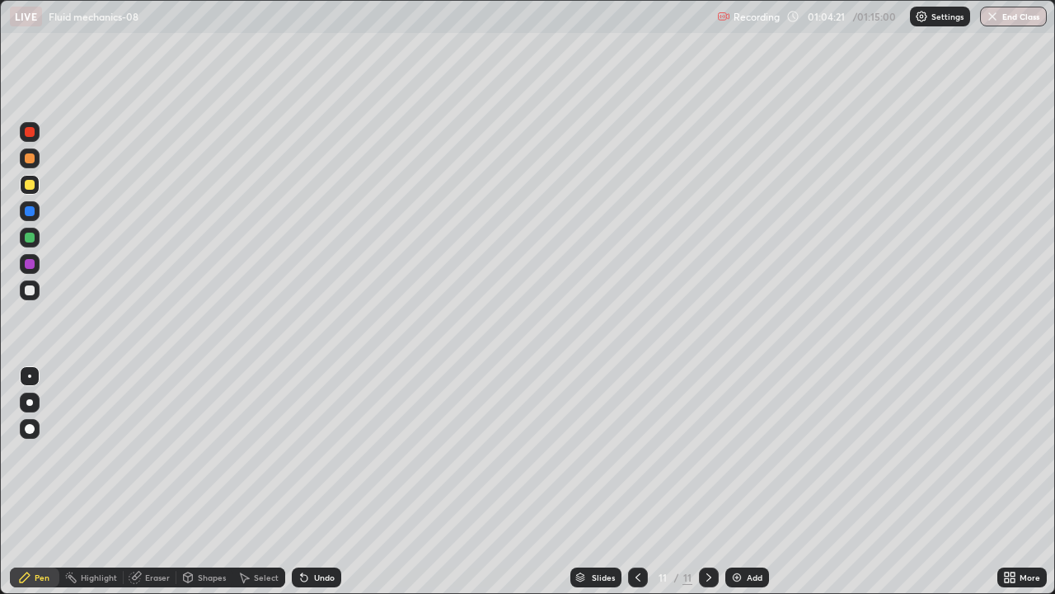
click at [644, 482] on div at bounding box center [638, 577] width 20 height 20
click at [637, 482] on icon at bounding box center [638, 577] width 13 height 13
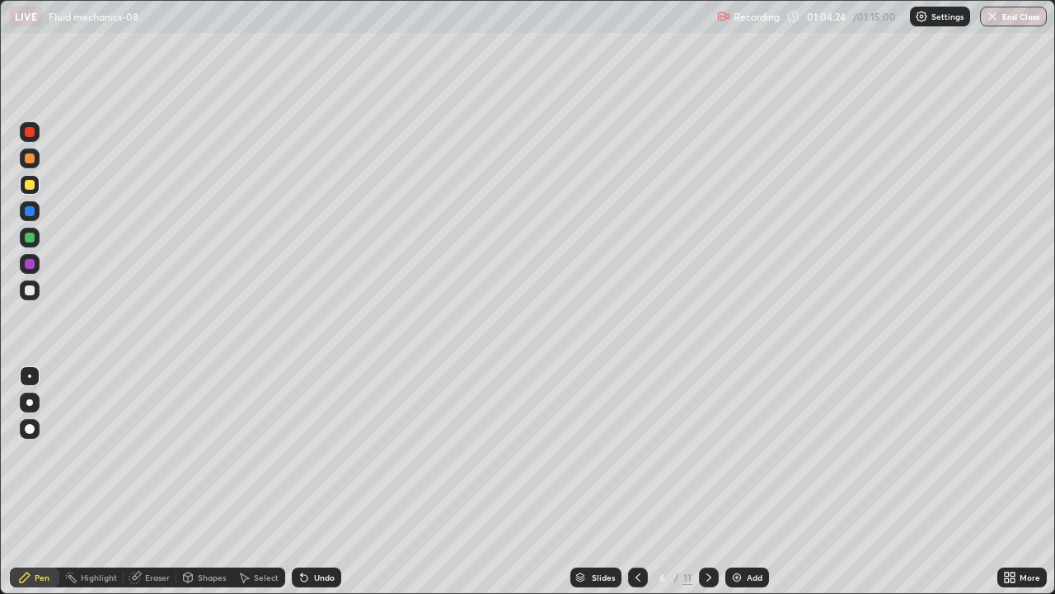
click at [637, 482] on icon at bounding box center [638, 577] width 13 height 13
click at [638, 482] on icon at bounding box center [638, 577] width 13 height 13
click at [710, 482] on div at bounding box center [709, 577] width 20 height 20
click at [706, 482] on icon at bounding box center [709, 577] width 13 height 13
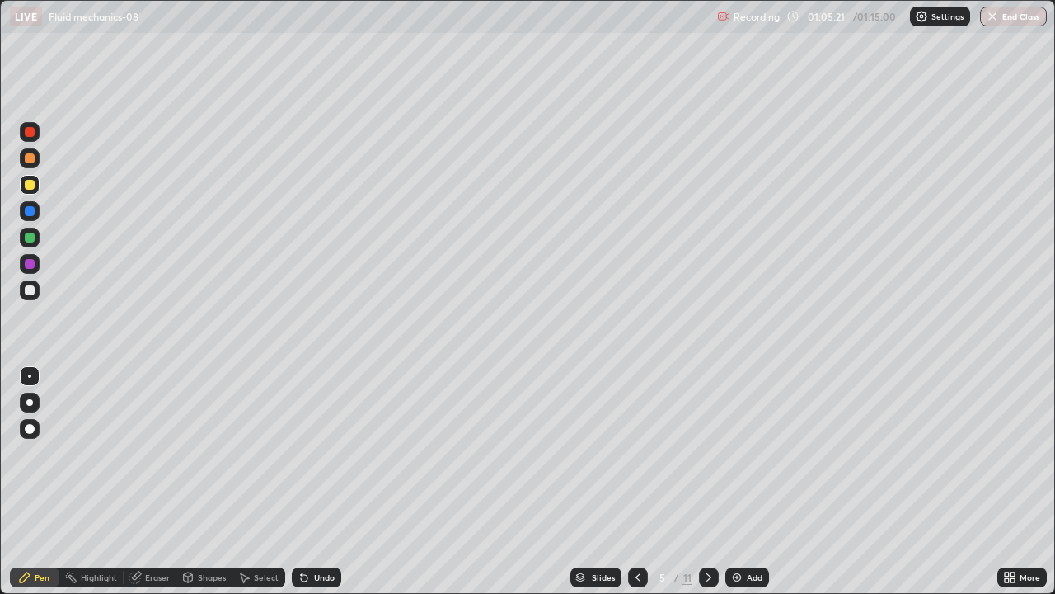
click at [710, 482] on icon at bounding box center [709, 577] width 13 height 13
click at [709, 482] on icon at bounding box center [709, 577] width 13 height 13
click at [708, 482] on icon at bounding box center [709, 577] width 13 height 13
click at [714, 482] on div at bounding box center [709, 577] width 20 height 20
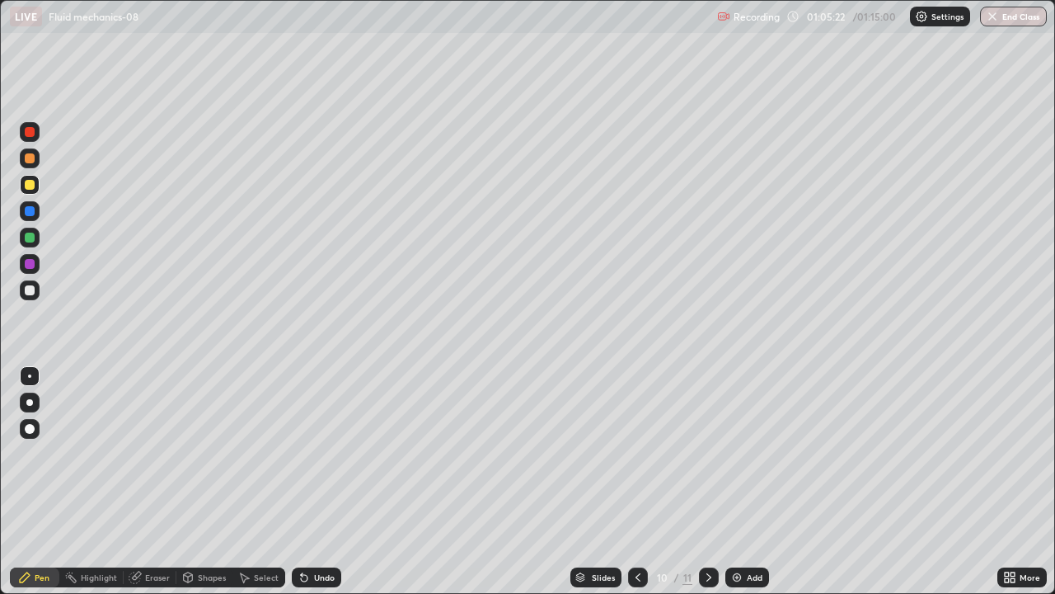
click at [708, 482] on icon at bounding box center [709, 577] width 13 height 13
click at [750, 482] on div "Add" at bounding box center [755, 577] width 16 height 8
click at [1018, 21] on button "End Class" at bounding box center [1014, 17] width 65 height 20
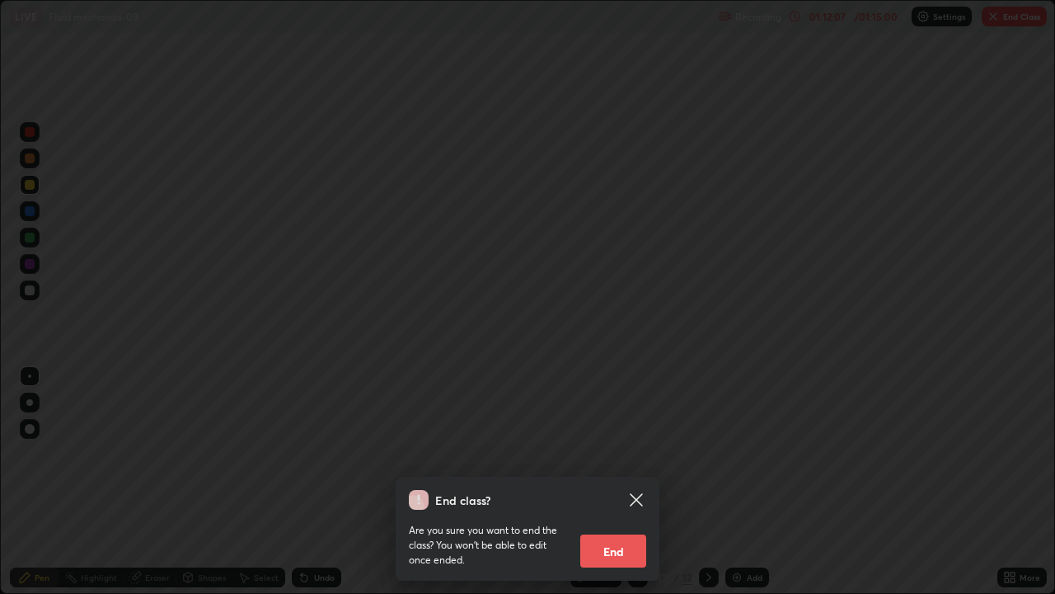
click at [625, 482] on button "End" at bounding box center [614, 550] width 66 height 33
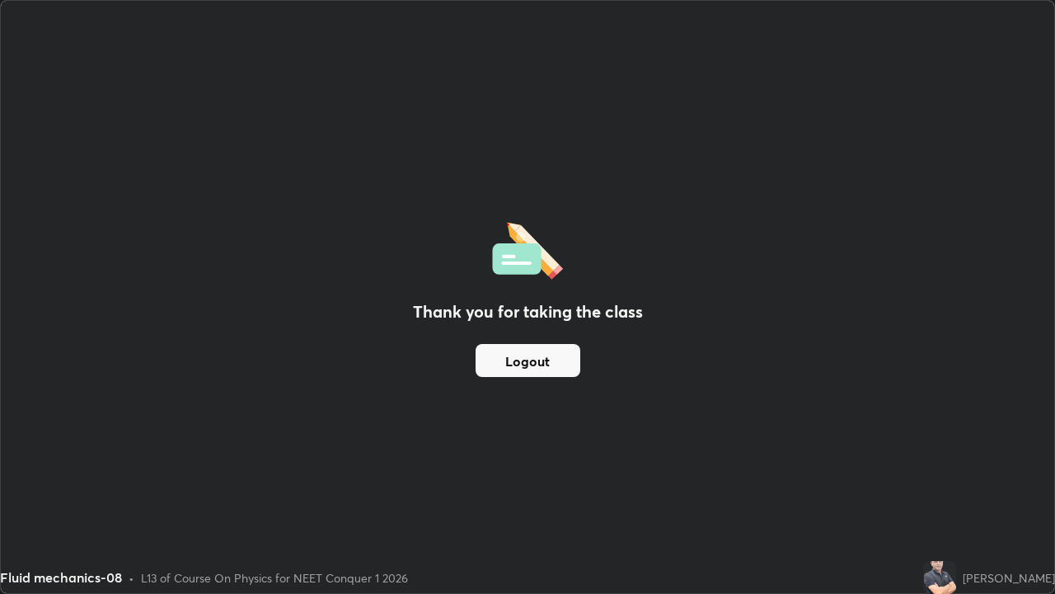
click at [545, 367] on button "Logout" at bounding box center [528, 360] width 105 height 33
click at [552, 371] on button "Logout" at bounding box center [528, 360] width 105 height 33
click at [544, 371] on button "Logout" at bounding box center [528, 360] width 105 height 33
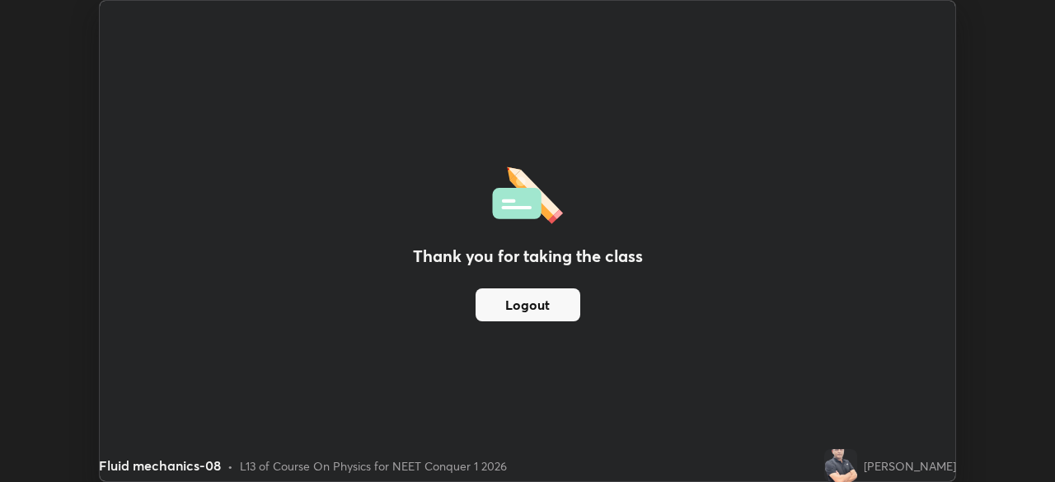
scroll to position [81977, 81404]
